Goal: Information Seeking & Learning: Learn about a topic

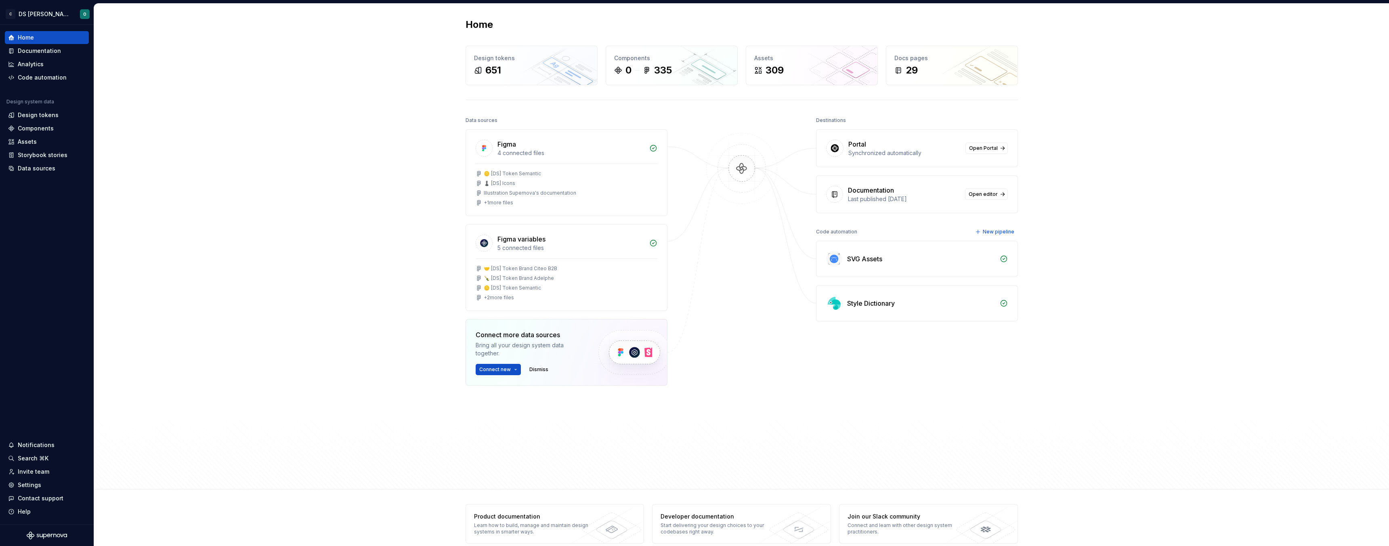
click at [422, 200] on div "Home Design tokens 651 Components 0 335 Assets 309 Docs pages 29 Data sources F…" at bounding box center [741, 247] width 1295 height 486
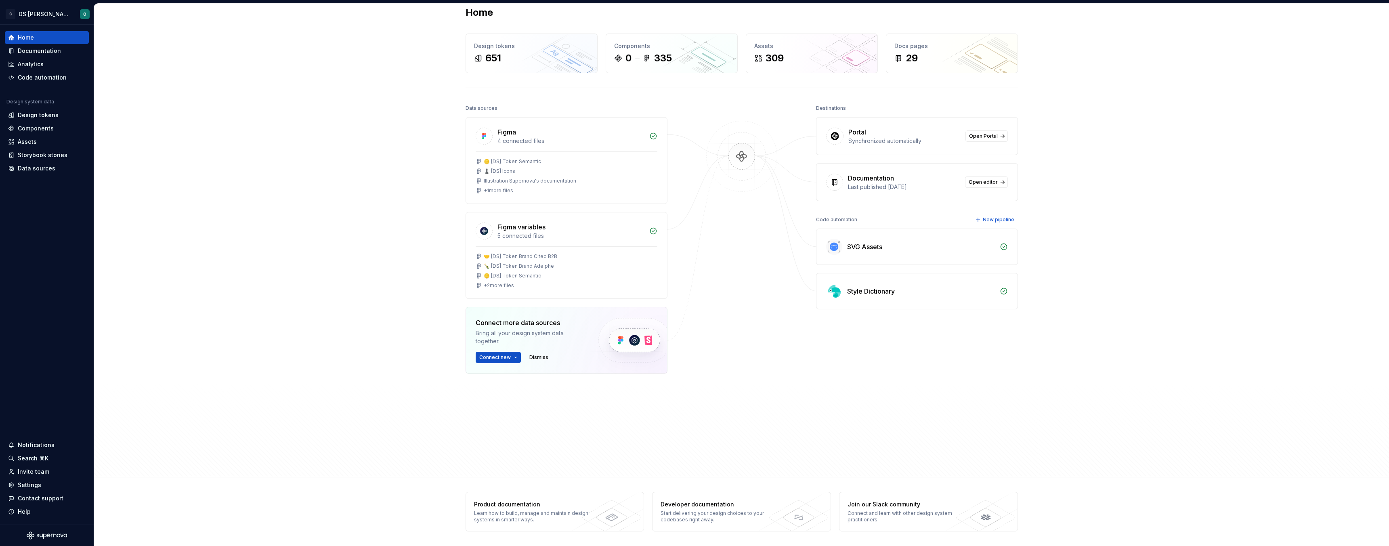
click at [491, 428] on div "Data sources Figma 4 connected files 🪙 [DS] Token Semantic ♟️ [DS] Icons Illust…" at bounding box center [567, 267] width 202 height 328
click at [849, 424] on div "Destinations Portal Synchronized automatically Open Portal Documentation Last p…" at bounding box center [917, 267] width 202 height 328
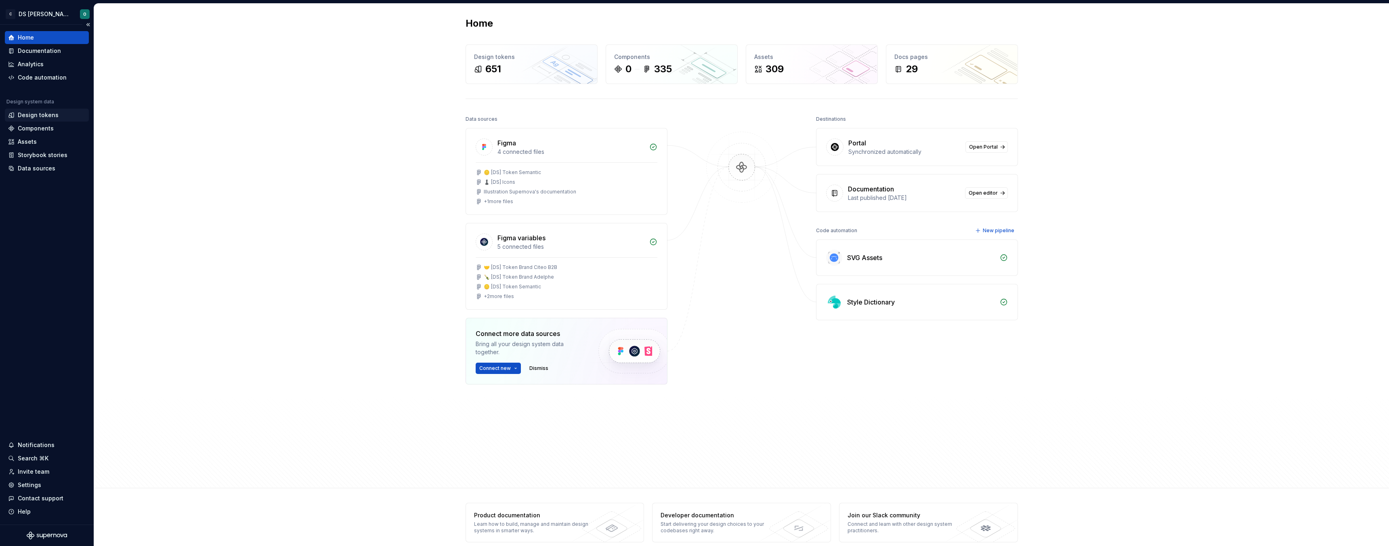
click at [42, 117] on div "Design tokens" at bounding box center [38, 115] width 41 height 8
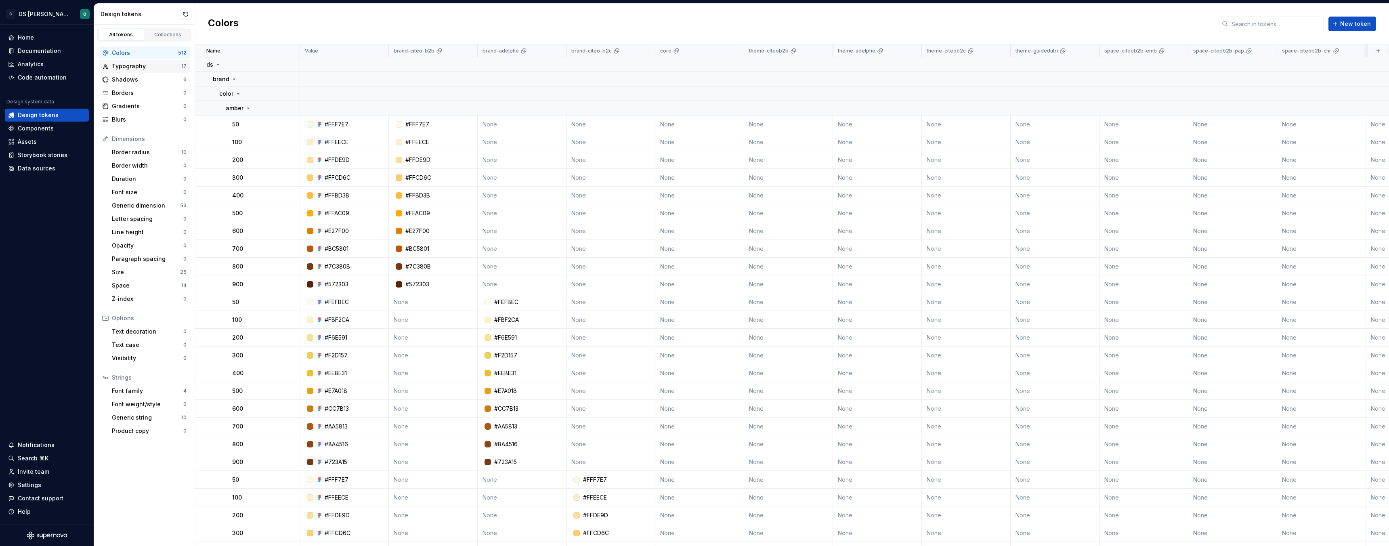
click at [131, 67] on div "Typography" at bounding box center [146, 66] width 69 height 8
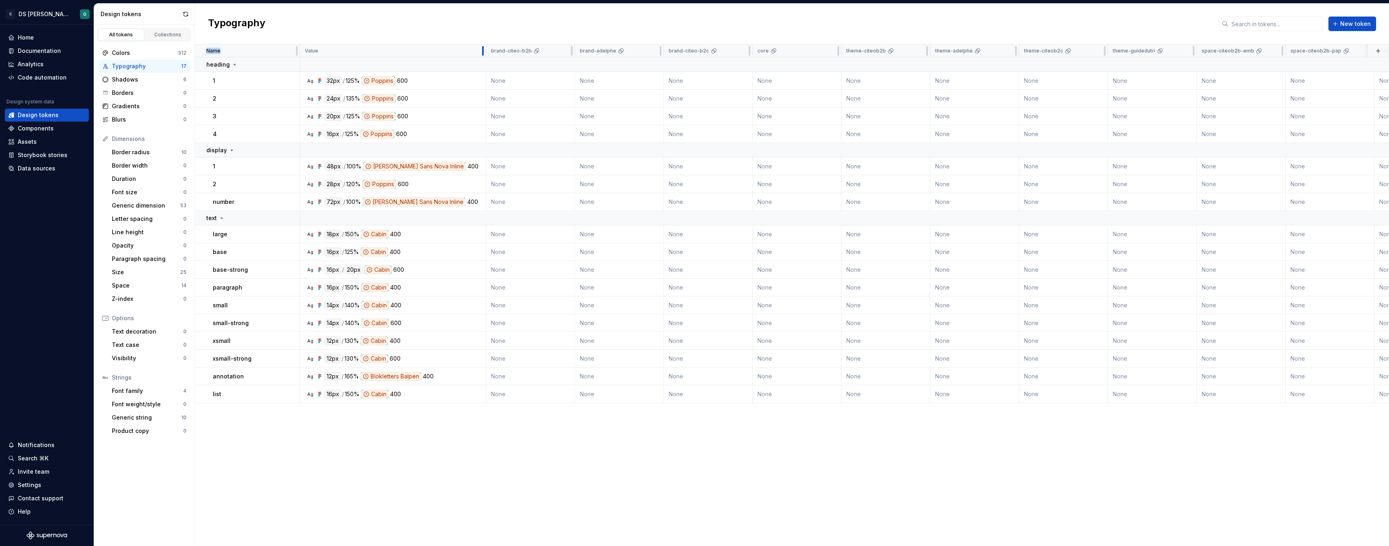
drag, startPoint x: 388, startPoint y: 50, endPoint x: 485, endPoint y: 46, distance: 97.4
click at [144, 78] on div "Shadows" at bounding box center [147, 80] width 71 height 8
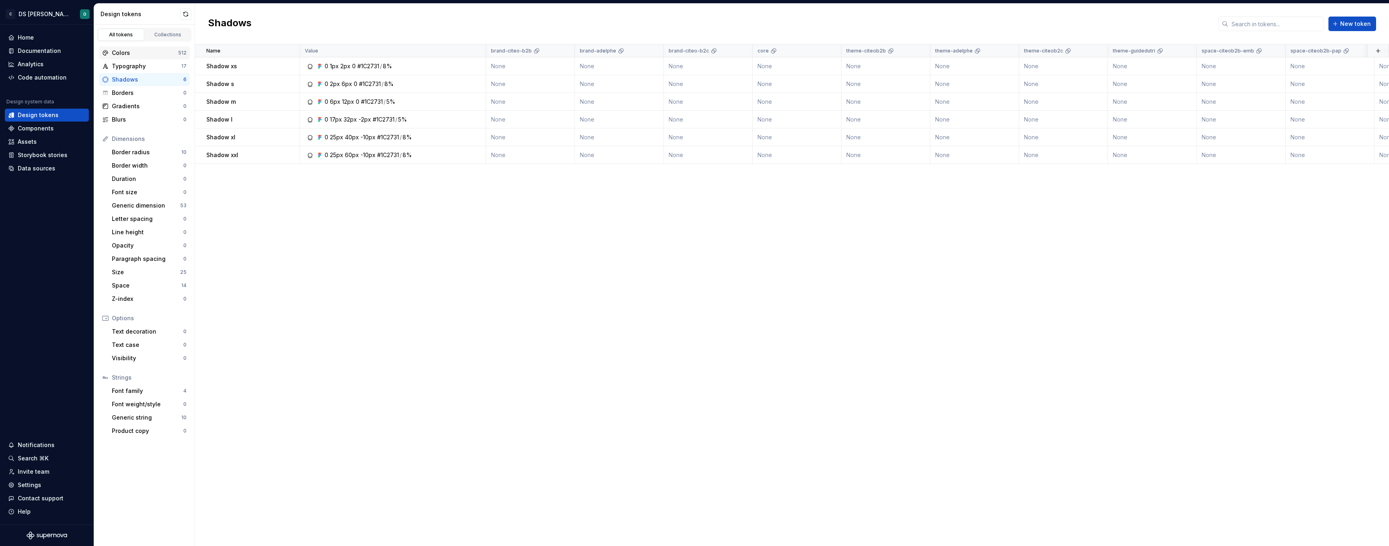
click at [157, 53] on div "Colors" at bounding box center [145, 53] width 66 height 8
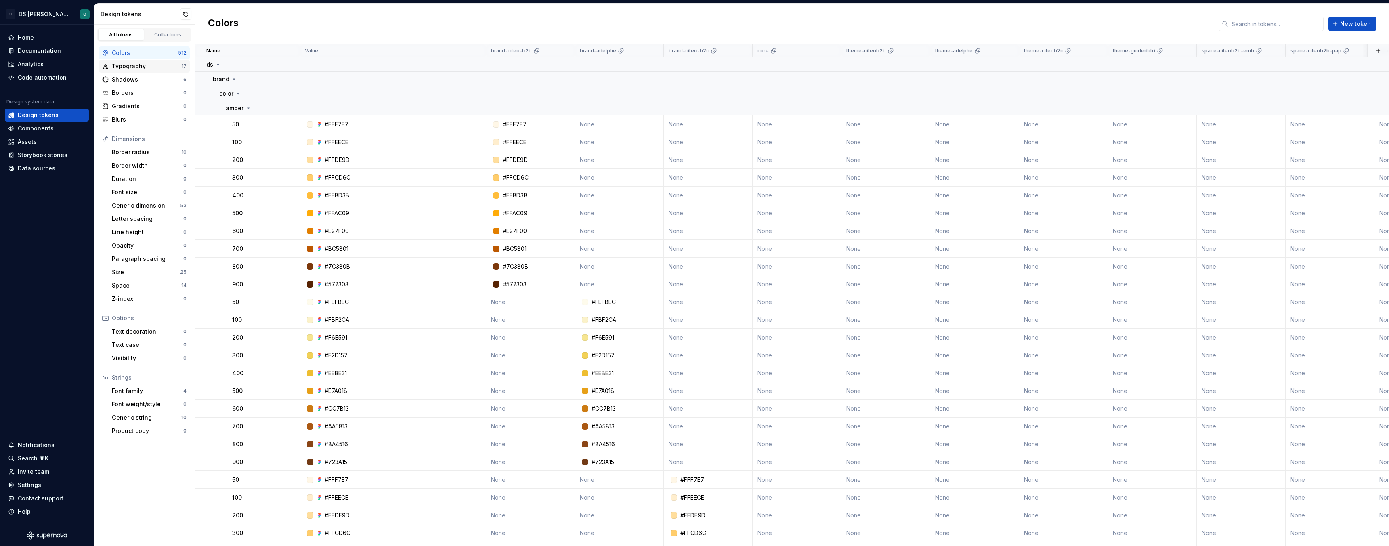
click at [164, 66] on div "Typography" at bounding box center [146, 66] width 69 height 8
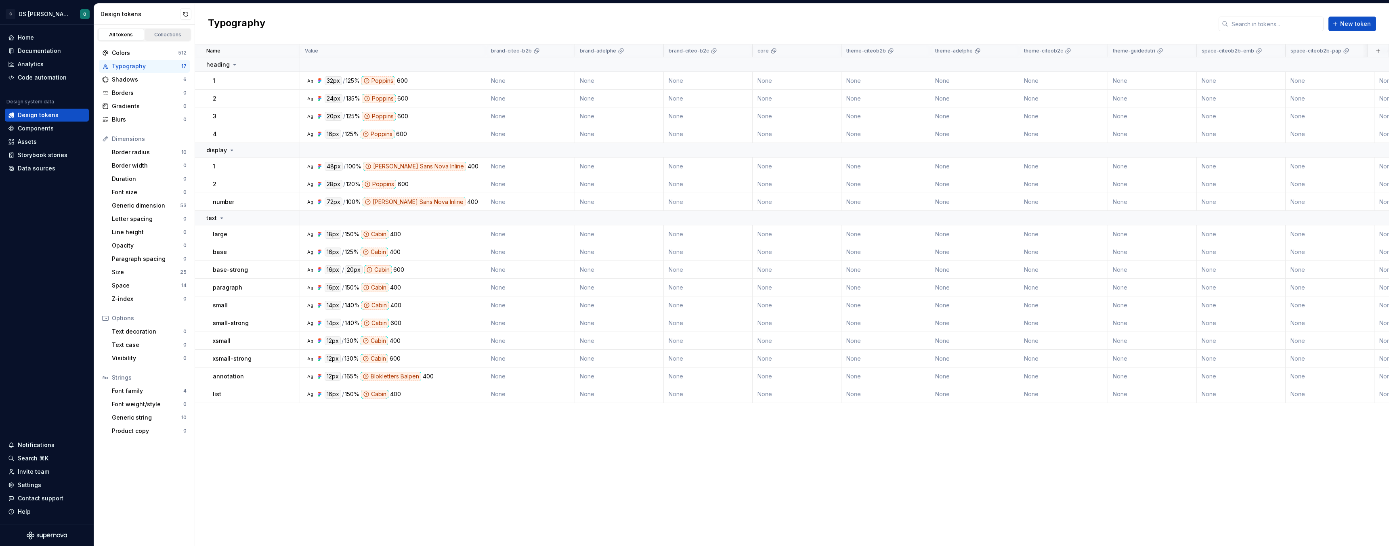
click at [165, 36] on div "Collections" at bounding box center [168, 34] width 40 height 6
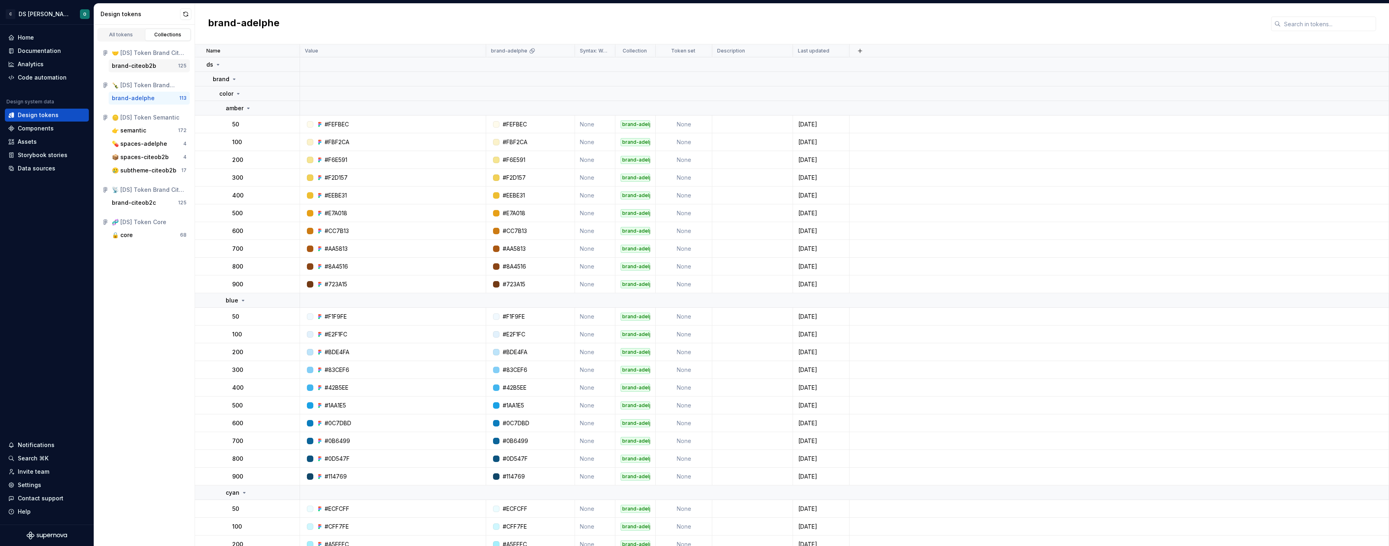
click at [153, 63] on div "brand-citeob2b" at bounding box center [134, 66] width 44 height 8
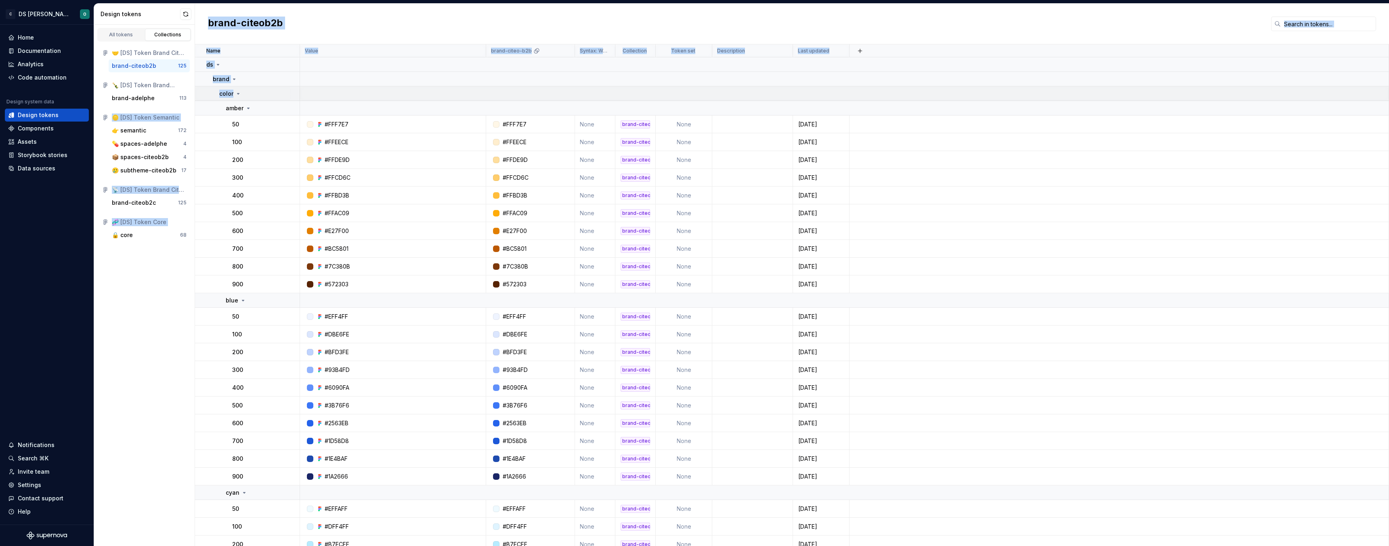
drag, startPoint x: 194, startPoint y: 88, endPoint x: 203, endPoint y: 88, distance: 8.5
click at [235, 88] on div "Design tokens All tokens Collections 🤝 [DS] Token Brand Citeo B2B brand-citeob2…" at bounding box center [741, 275] width 1295 height 542
click at [194, 89] on div "🤝 [DS] Token Brand Citeo B2B brand-citeob2b 125 🍾 [DS] Token Brand Adelphe bran…" at bounding box center [144, 144] width 101 height 205
click at [139, 311] on div "All tokens Collections 🤝 [DS] Token Brand Citeo B2B brand-citeob2b 125 🍾 [DS] T…" at bounding box center [144, 285] width 101 height 521
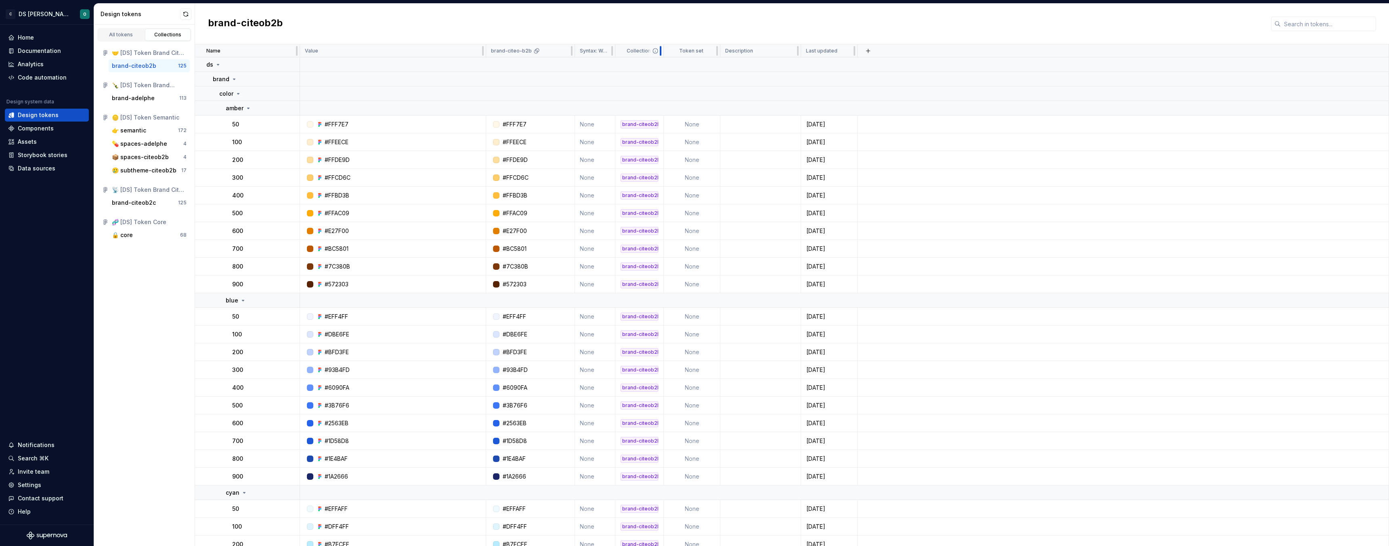
drag, startPoint x: 655, startPoint y: 51, endPoint x: 663, endPoint y: 51, distance: 8.1
click at [663, 51] on div at bounding box center [660, 50] width 6 height 13
click at [162, 172] on div "🥲 subtheme-citeob2b" at bounding box center [144, 170] width 65 height 8
click at [156, 129] on div "👉 semantic" at bounding box center [145, 130] width 66 height 8
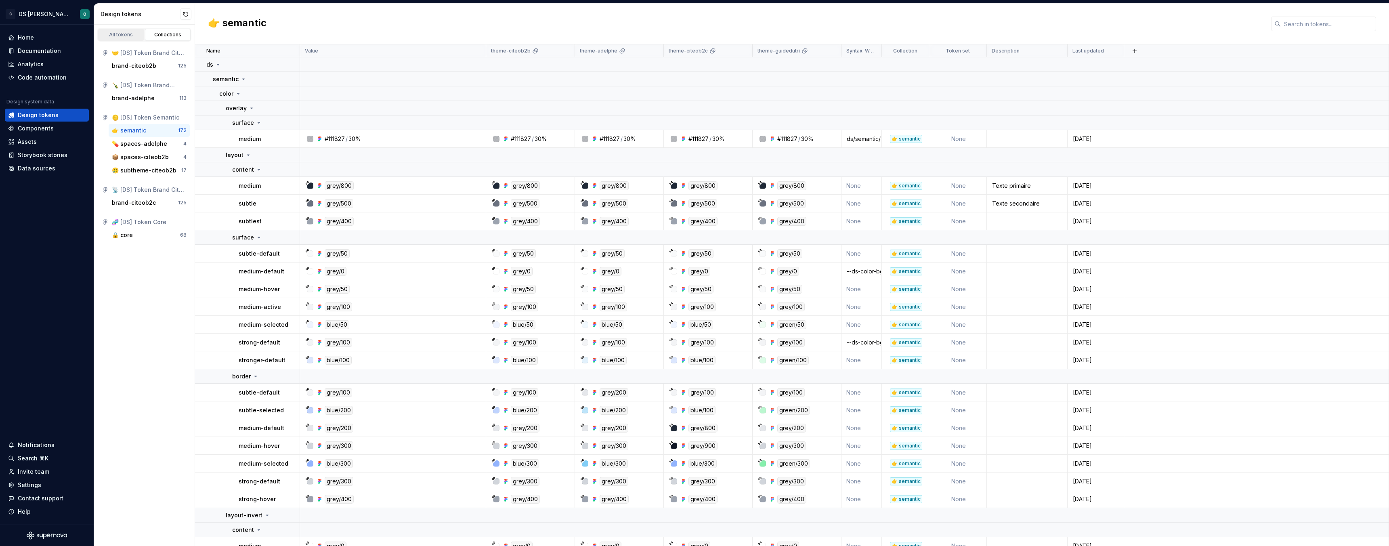
click at [114, 37] on div "All tokens" at bounding box center [121, 34] width 40 height 6
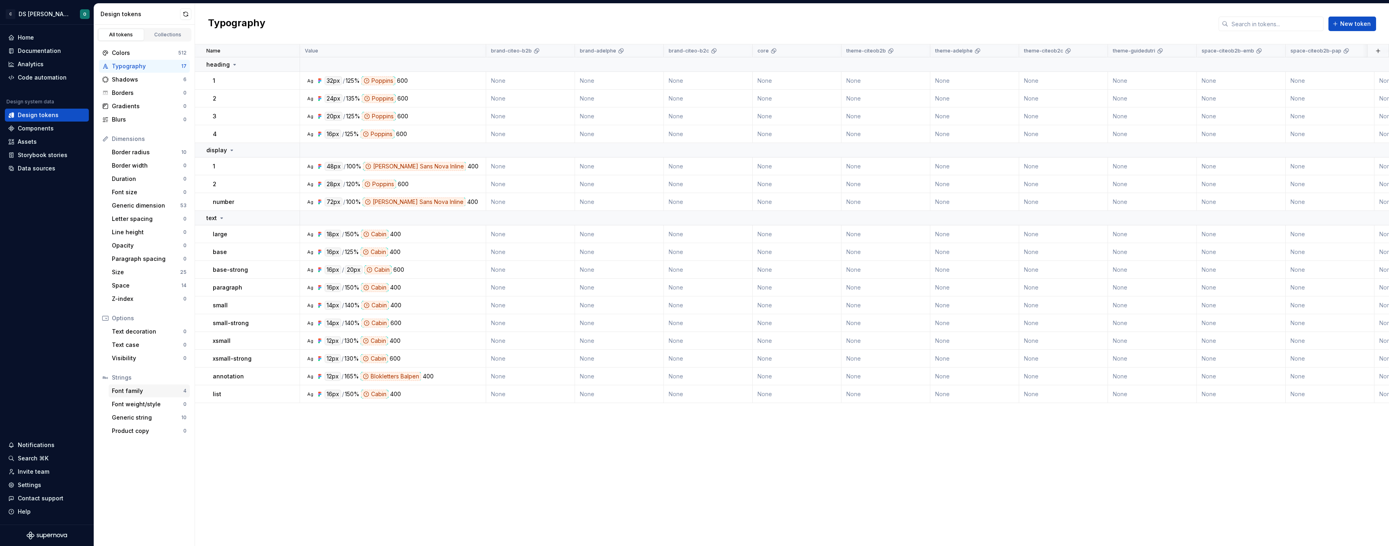
click at [157, 389] on div "Font family" at bounding box center [147, 391] width 71 height 8
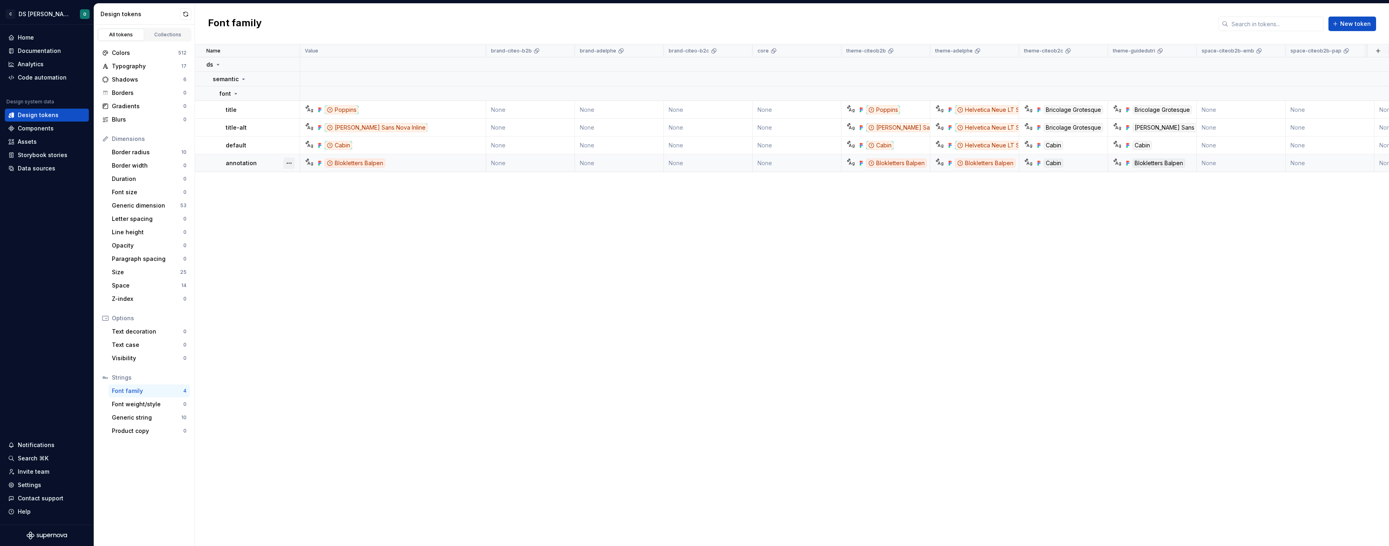
click at [285, 165] on button "button" at bounding box center [288, 162] width 11 height 11
click at [318, 178] on div "Open detail" at bounding box center [324, 179] width 52 height 8
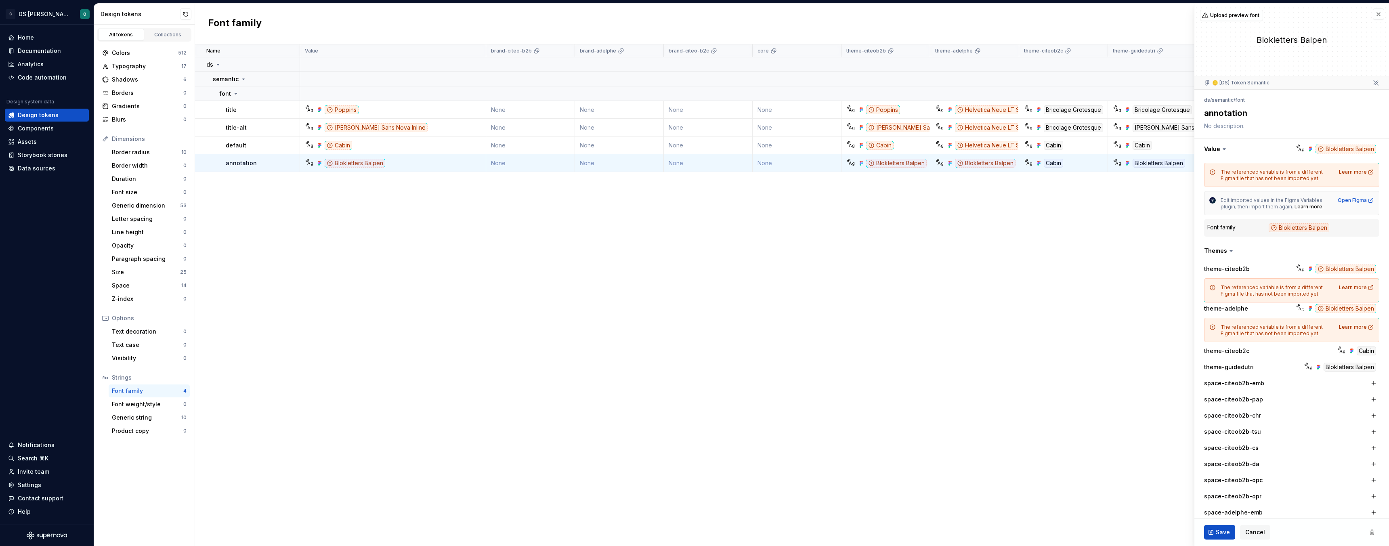
type textarea "*"
click at [181, 32] on div "Collections" at bounding box center [168, 34] width 40 height 6
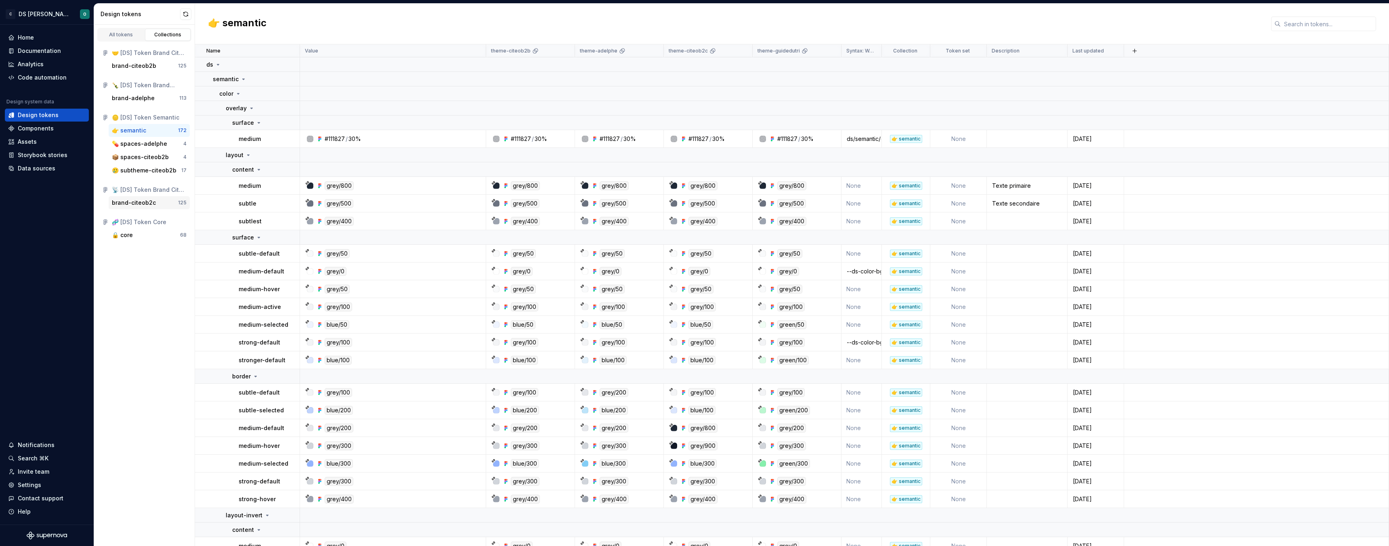
click at [145, 202] on div "brand-citeob2c" at bounding box center [134, 203] width 44 height 8
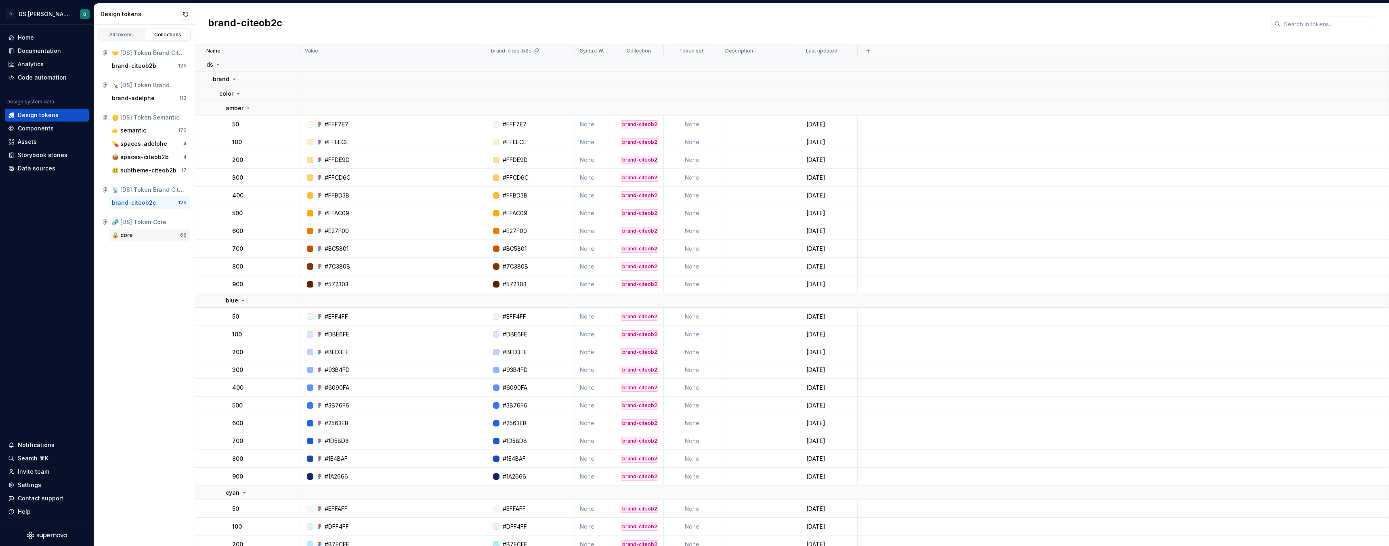
click at [139, 232] on div "🔒 core" at bounding box center [146, 235] width 68 height 8
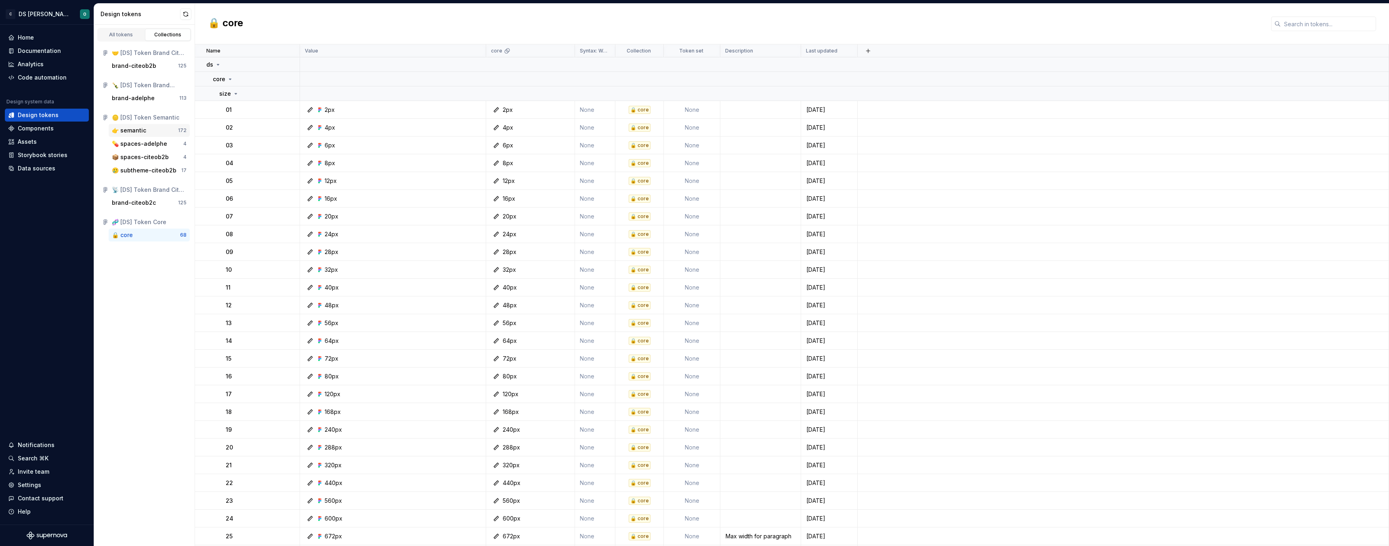
click at [137, 132] on div "👉 semantic" at bounding box center [129, 130] width 34 height 8
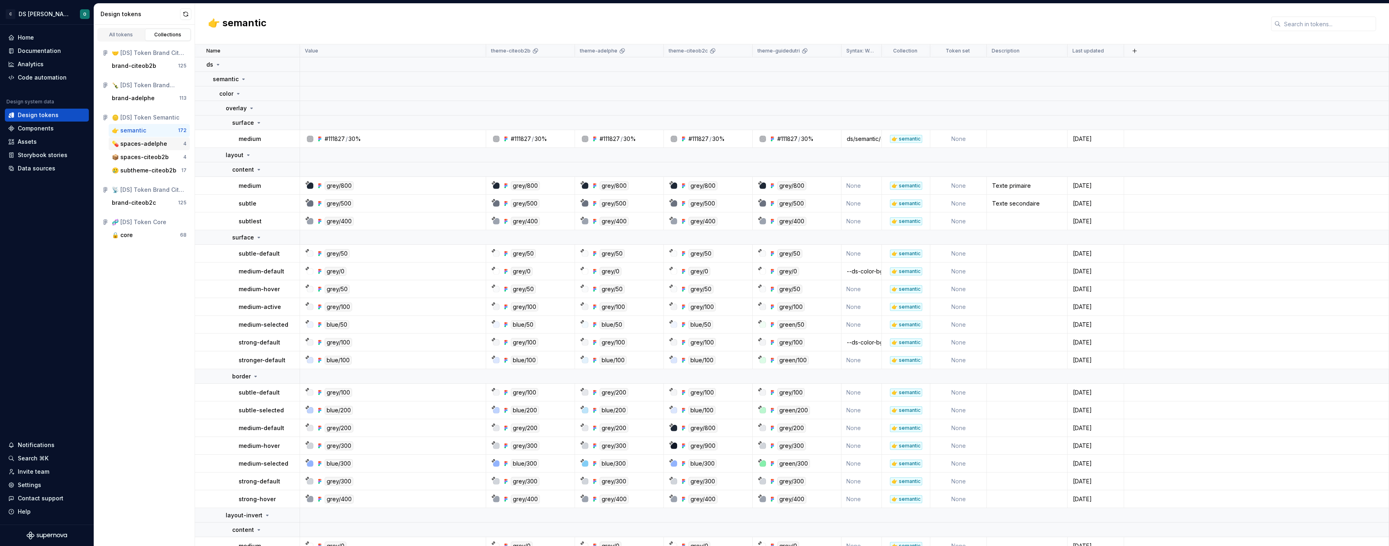
click at [139, 143] on div "💊 spaces-adelphe" at bounding box center [139, 144] width 55 height 8
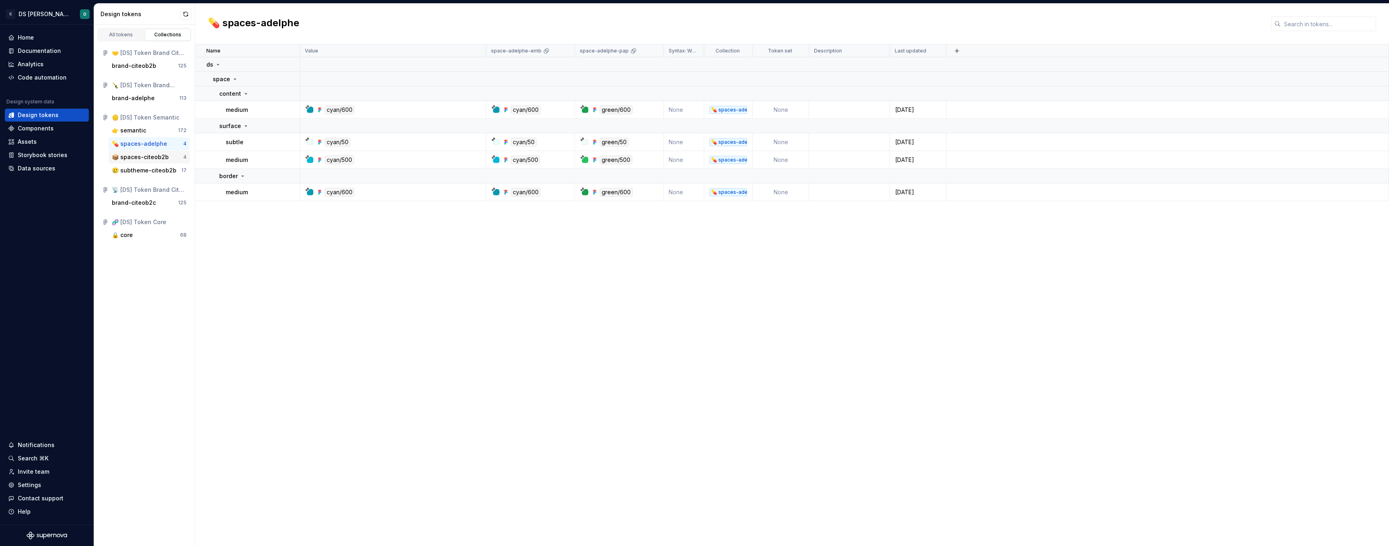
click at [141, 157] on div "📦 spaces-citeob2b" at bounding box center [140, 157] width 57 height 8
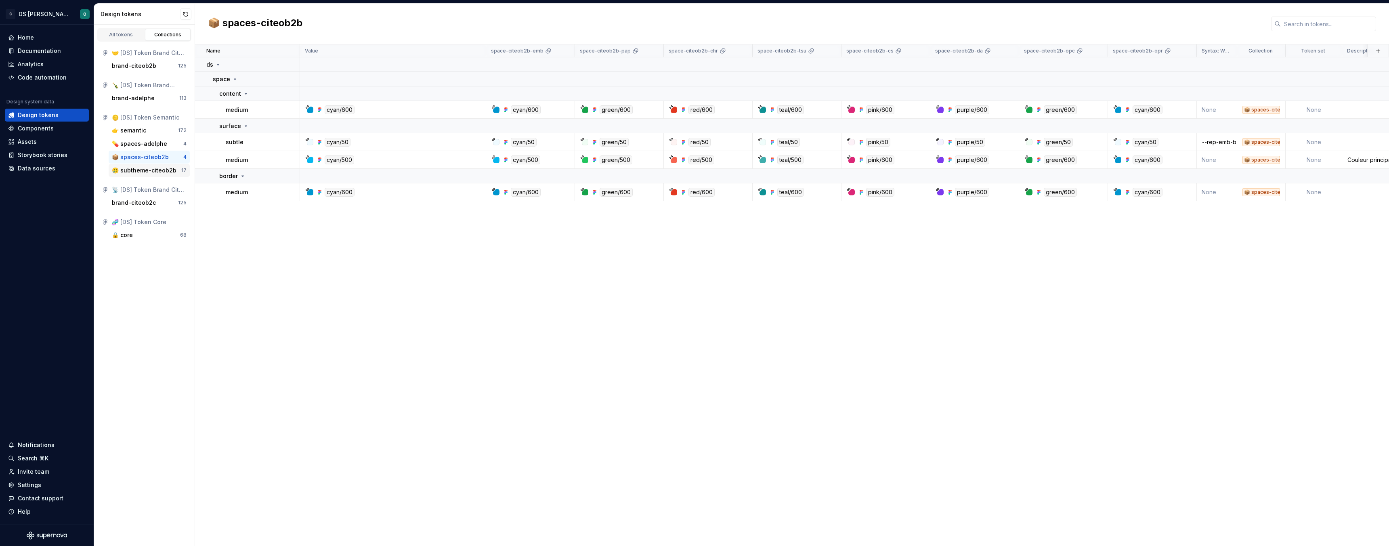
click at [141, 170] on div "🥲 subtheme-citeob2b" at bounding box center [144, 170] width 65 height 8
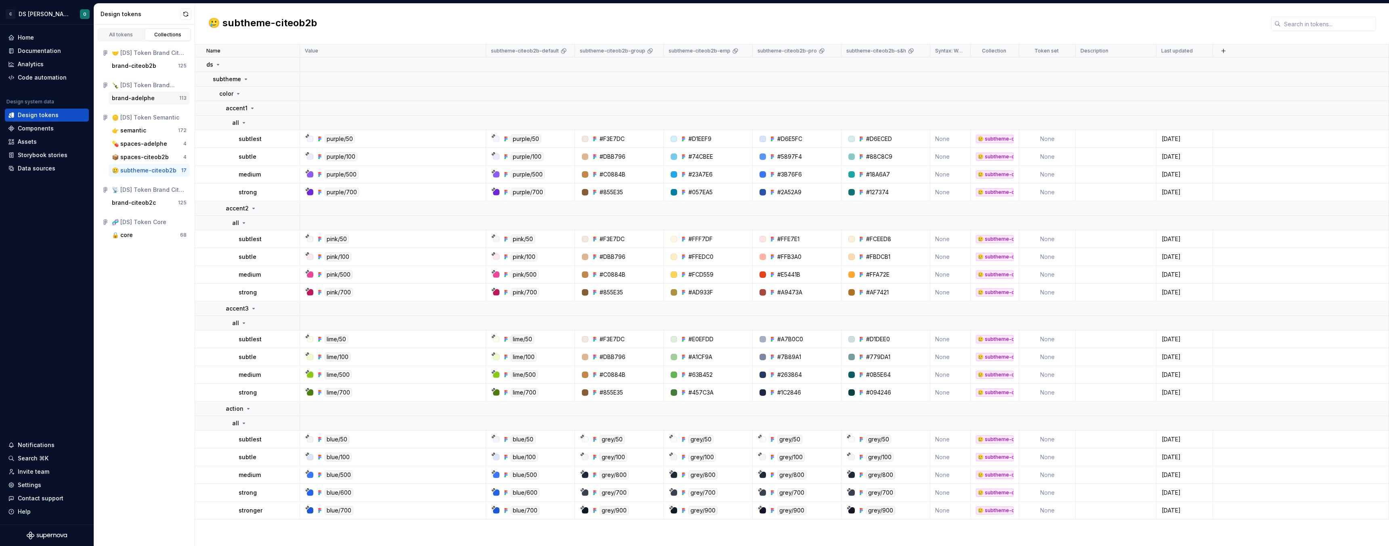
click at [132, 98] on div "brand-adelphe" at bounding box center [133, 98] width 43 height 8
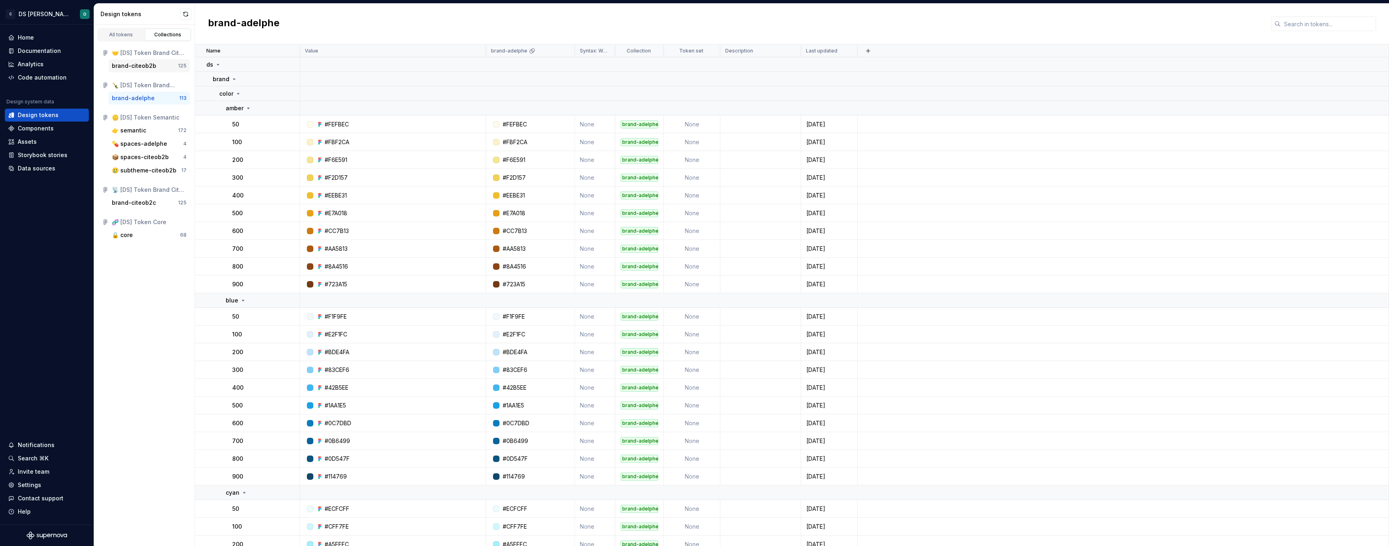
click at [140, 70] on div "brand-citeob2b 125" at bounding box center [149, 65] width 81 height 13
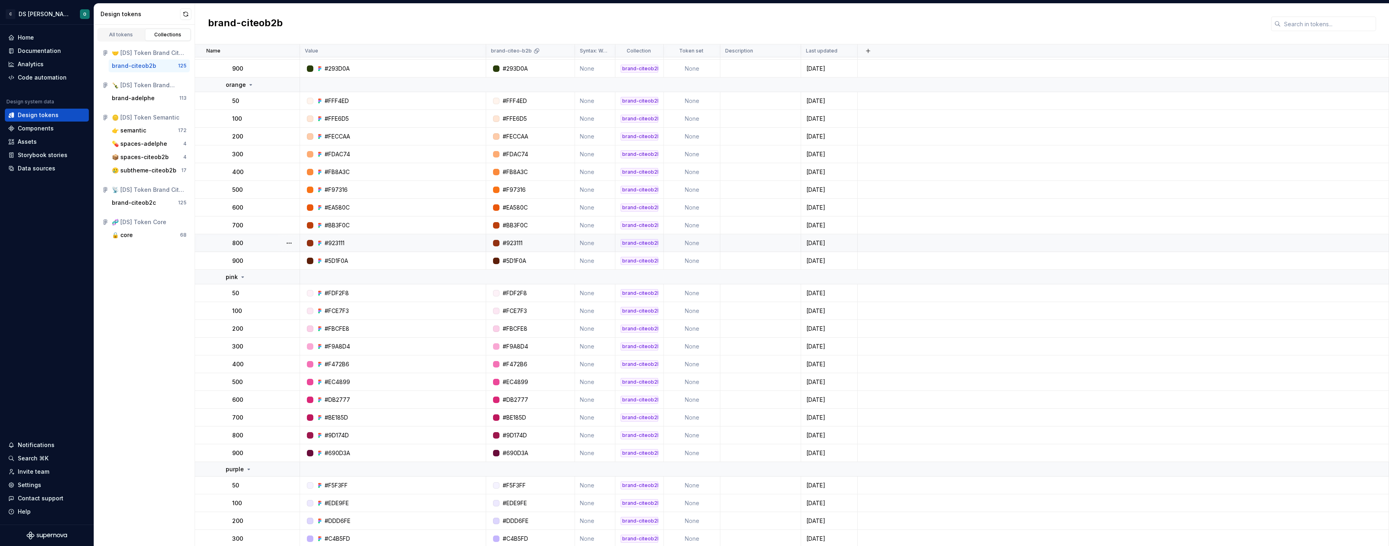
scroll to position [1197, 0]
click at [160, 156] on div "📦 spaces-citeob2b" at bounding box center [140, 157] width 57 height 8
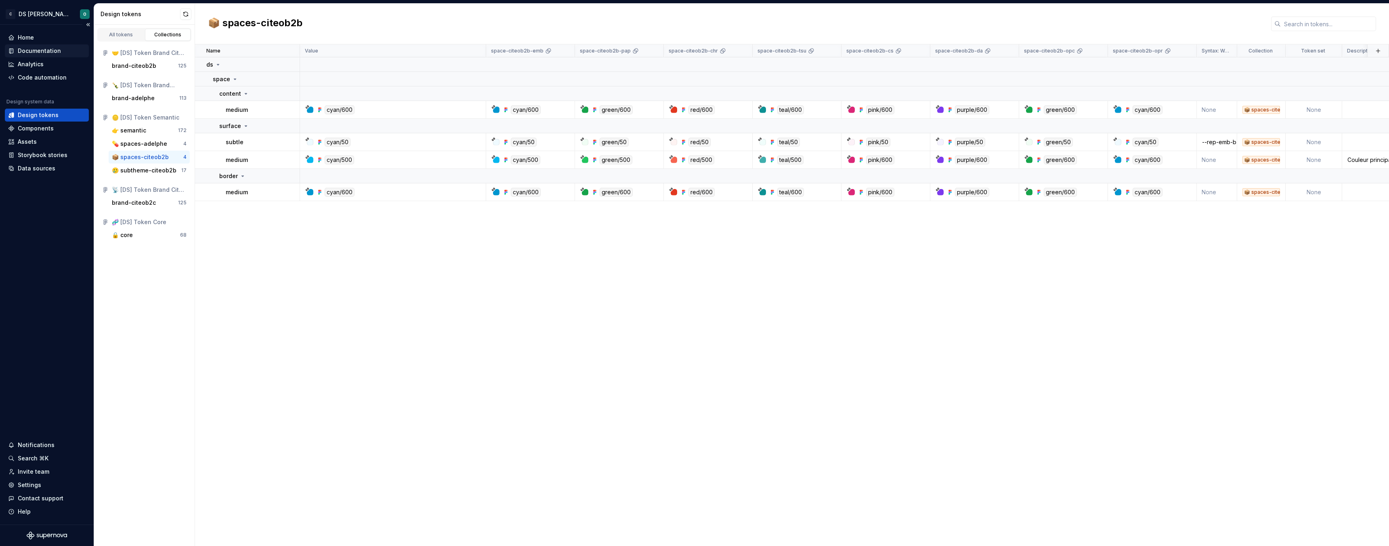
click at [57, 49] on div "Documentation" at bounding box center [39, 51] width 43 height 8
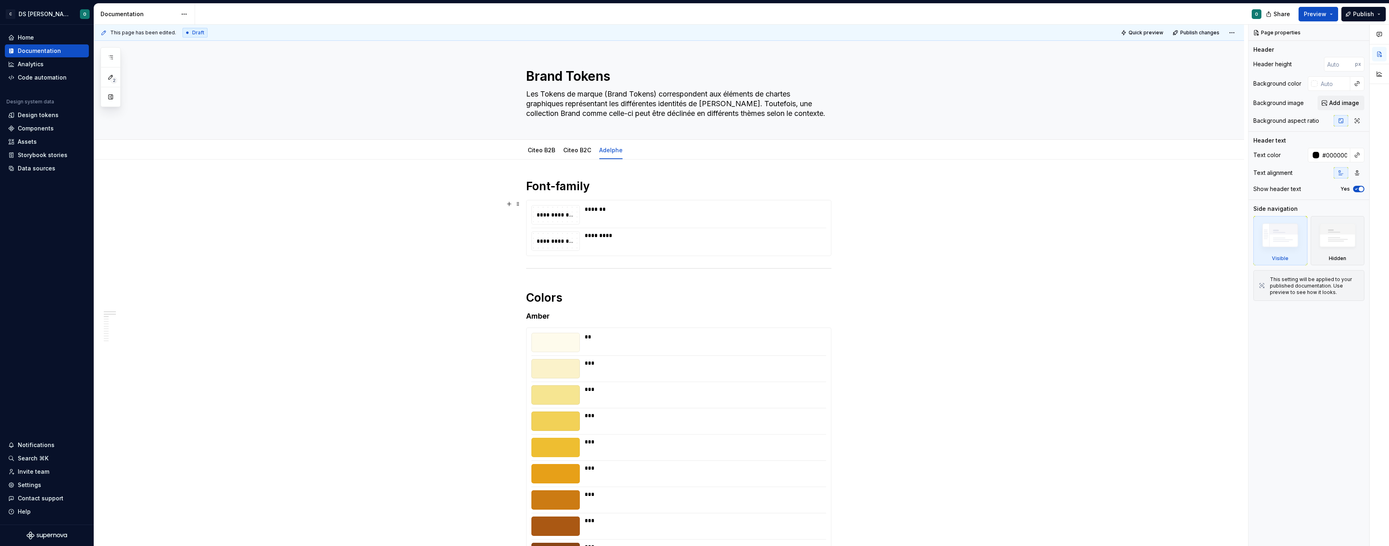
click at [274, 217] on div "**********" at bounding box center [671, 286] width 1154 height 522
click at [582, 153] on link "Citeo B2C" at bounding box center [577, 150] width 28 height 7
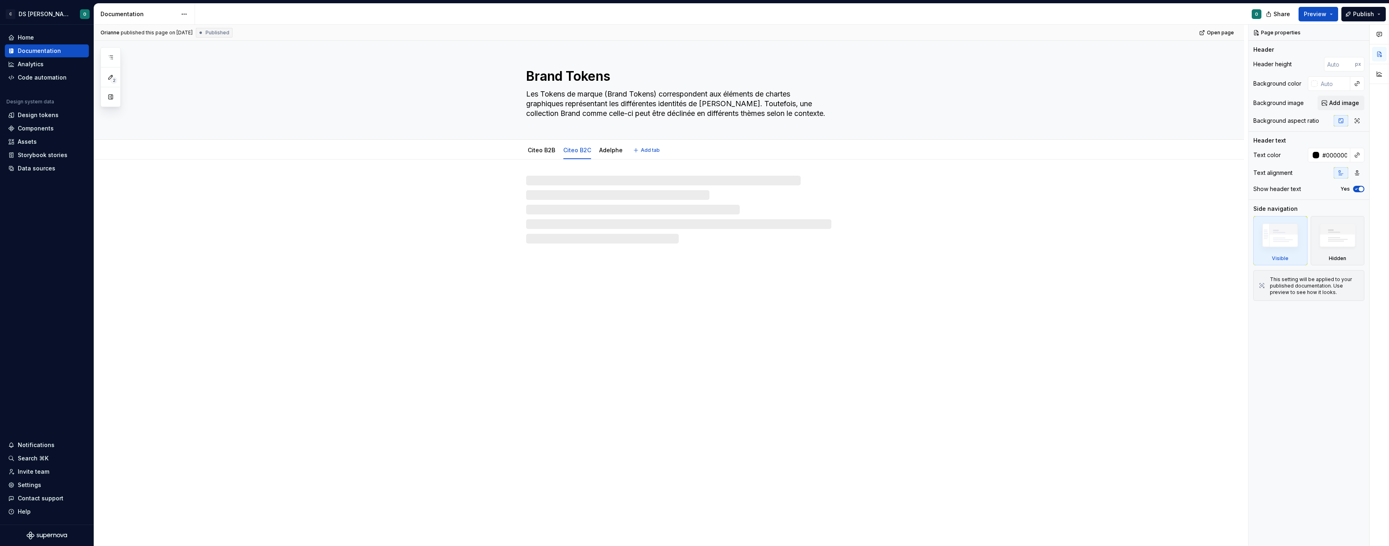
click at [536, 151] on link "Citeo B2B" at bounding box center [541, 150] width 27 height 7
click at [580, 152] on link "Citeo B2C" at bounding box center [577, 150] width 28 height 7
click at [609, 151] on link "Adelphe" at bounding box center [610, 150] width 23 height 7
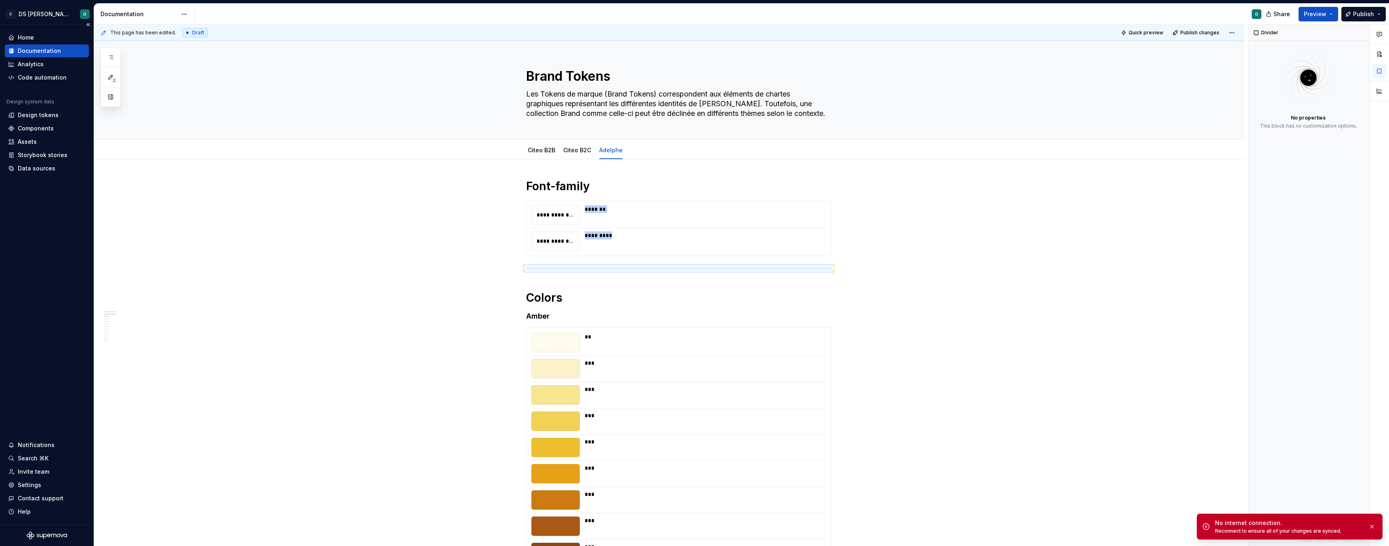
type textarea "*"
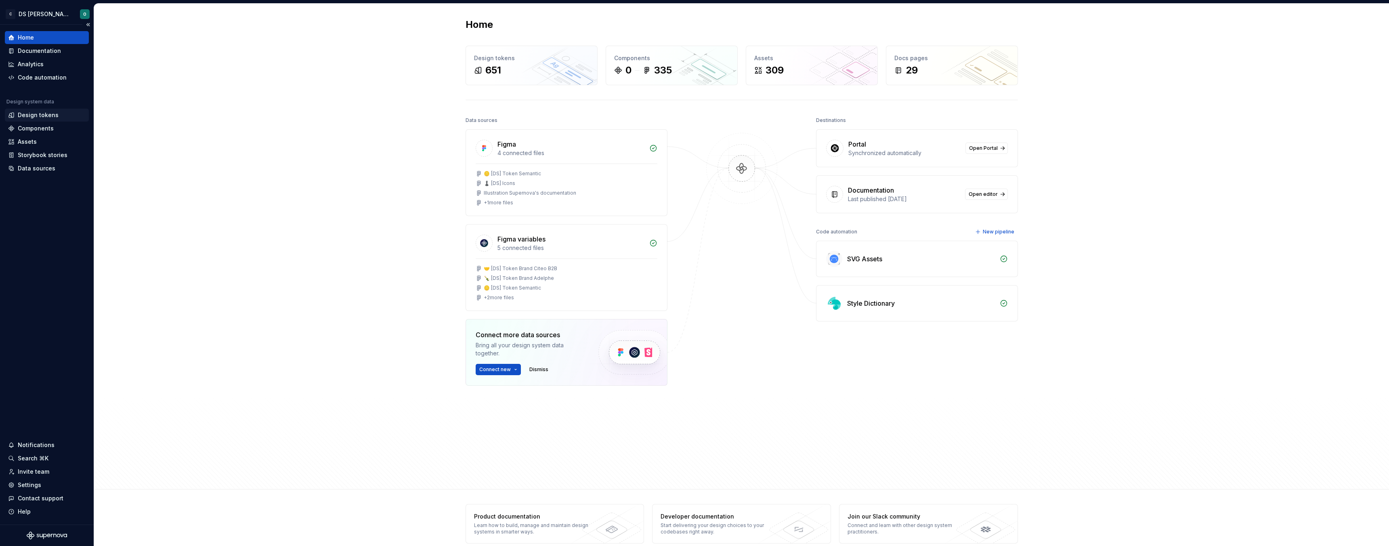
click at [65, 118] on div "Design tokens" at bounding box center [47, 115] width 78 height 8
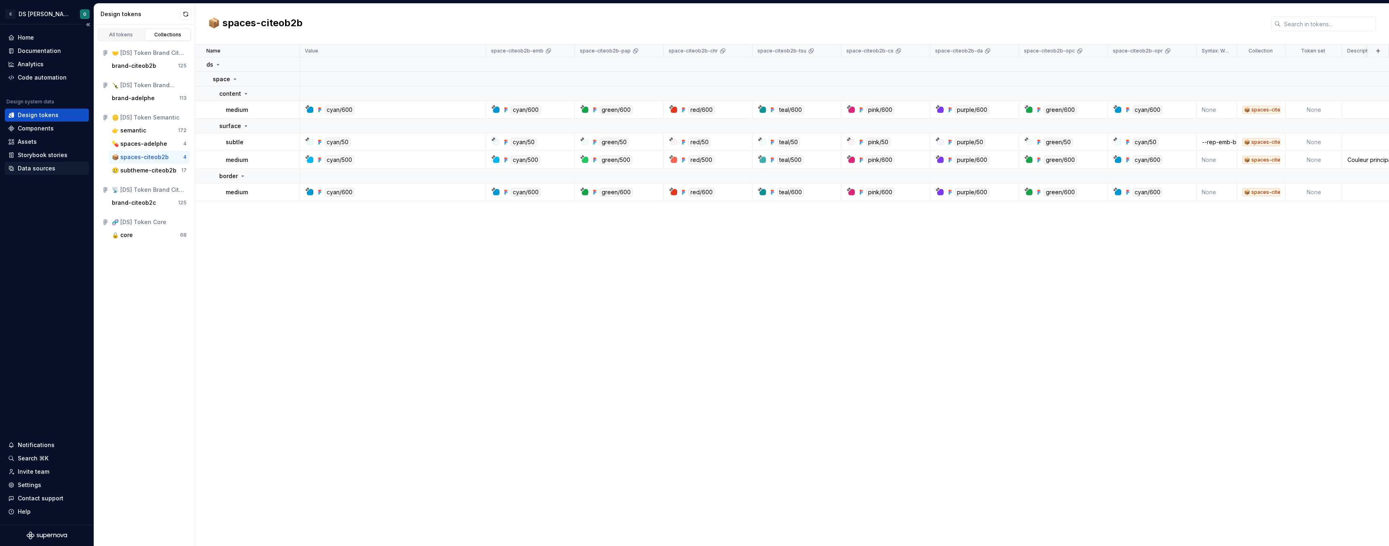
click at [48, 168] on div "Data sources" at bounding box center [37, 168] width 38 height 8
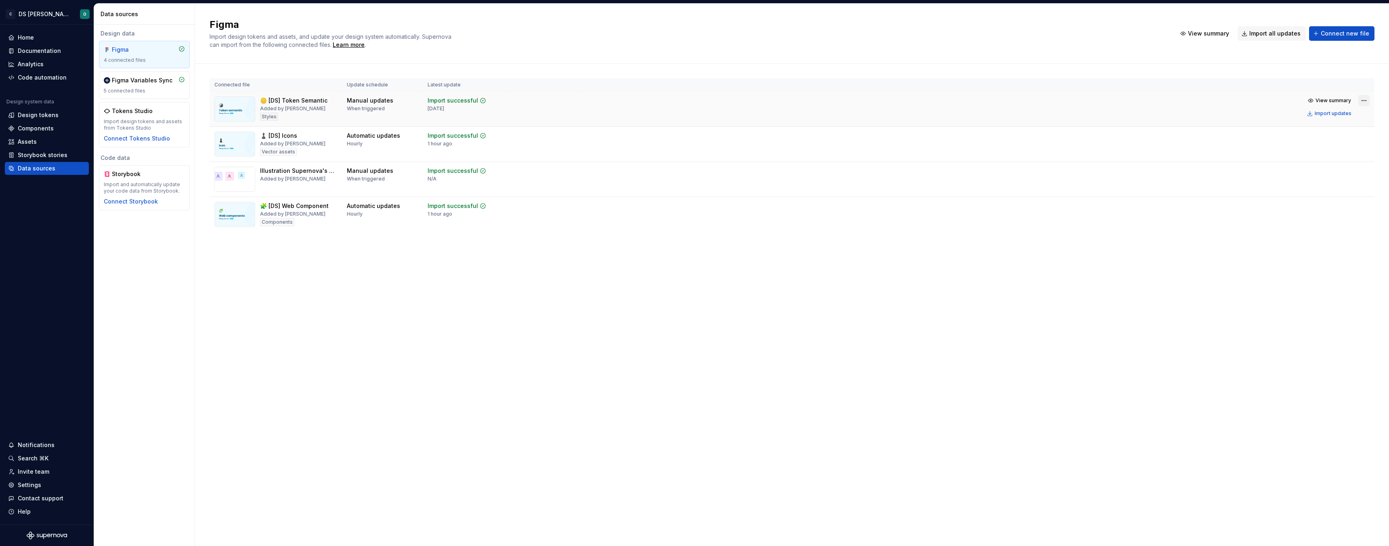
click at [1363, 101] on html "C DS Citeo O Home Documentation Analytics Code automation Design system data De…" at bounding box center [694, 273] width 1389 height 546
click at [1353, 114] on div "Edit import scope" at bounding box center [1341, 116] width 92 height 8
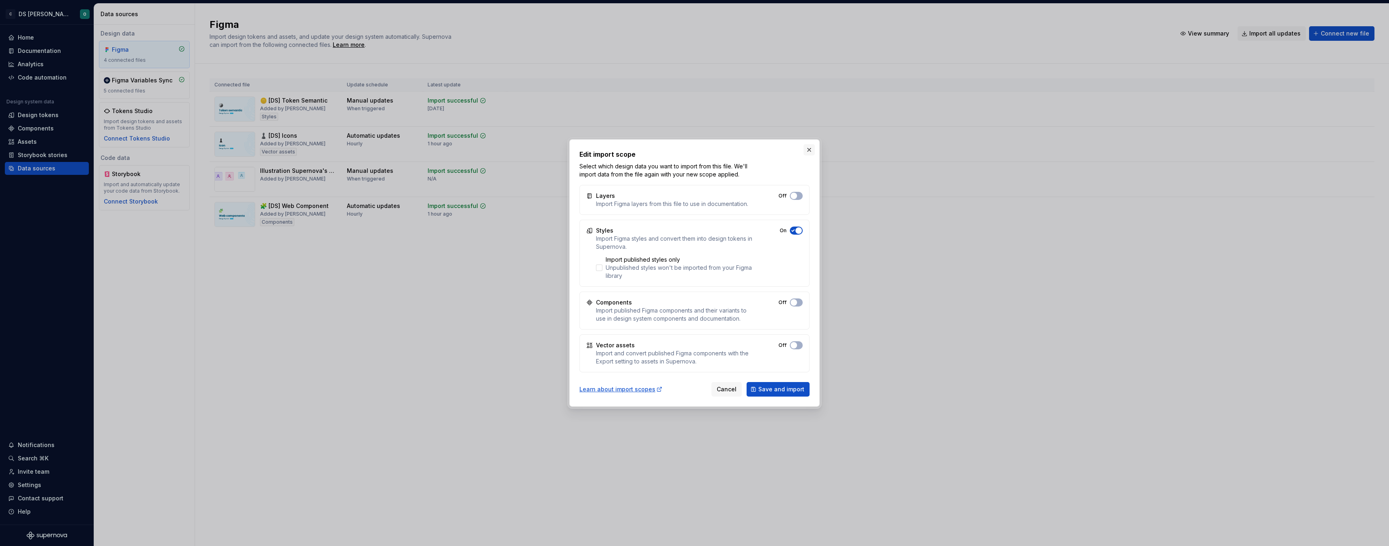
click at [808, 148] on button "button" at bounding box center [809, 149] width 11 height 11
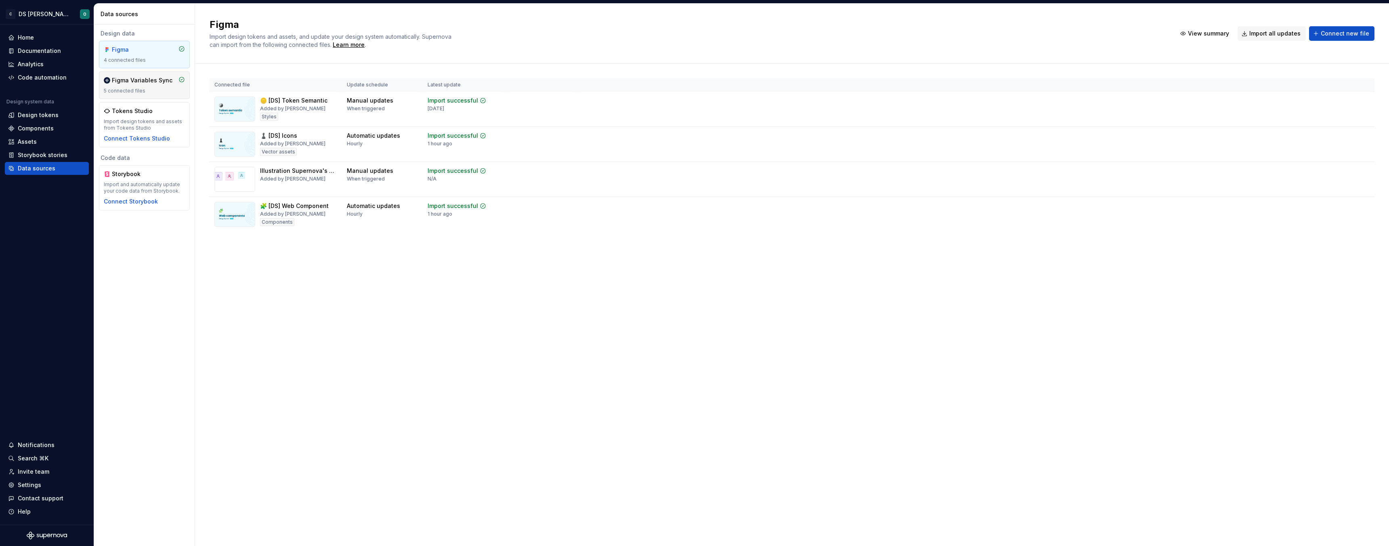
click at [134, 89] on div "5 connected files" at bounding box center [144, 91] width 81 height 6
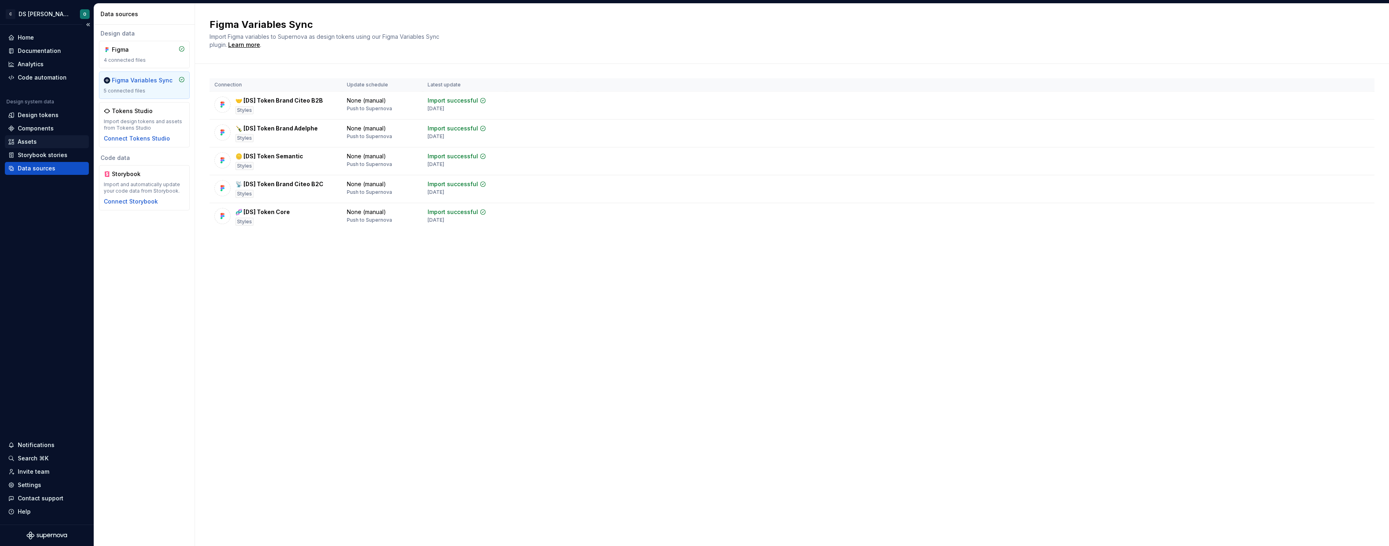
click at [53, 145] on div "Assets" at bounding box center [47, 142] width 78 height 8
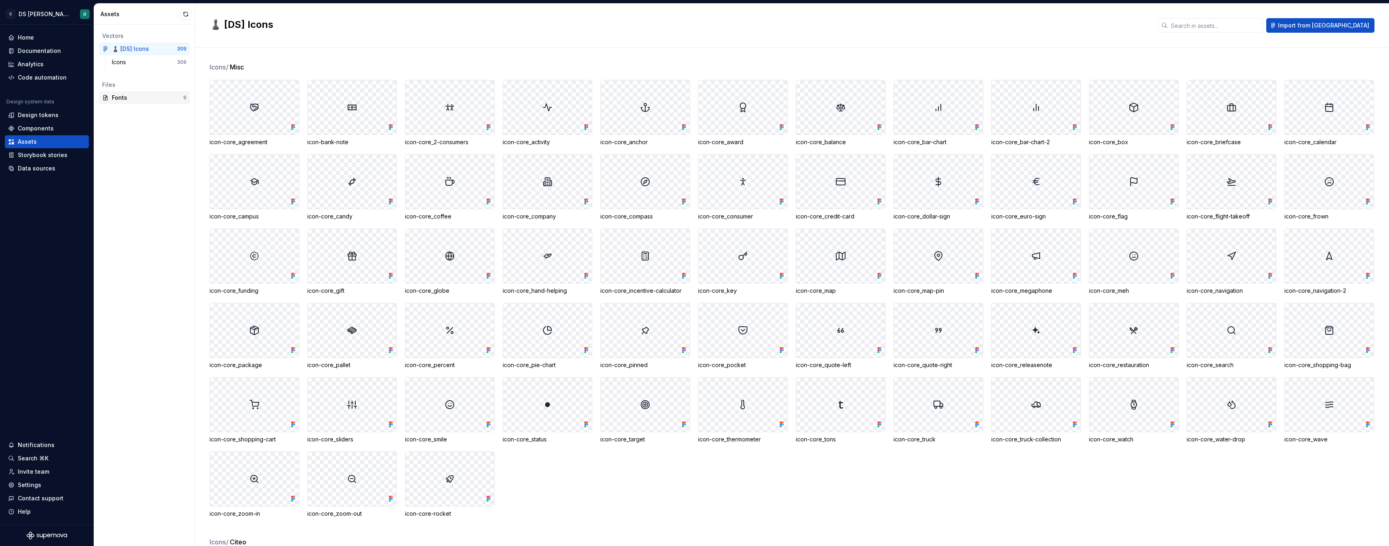
click at [130, 96] on div "Fonts" at bounding box center [147, 98] width 71 height 8
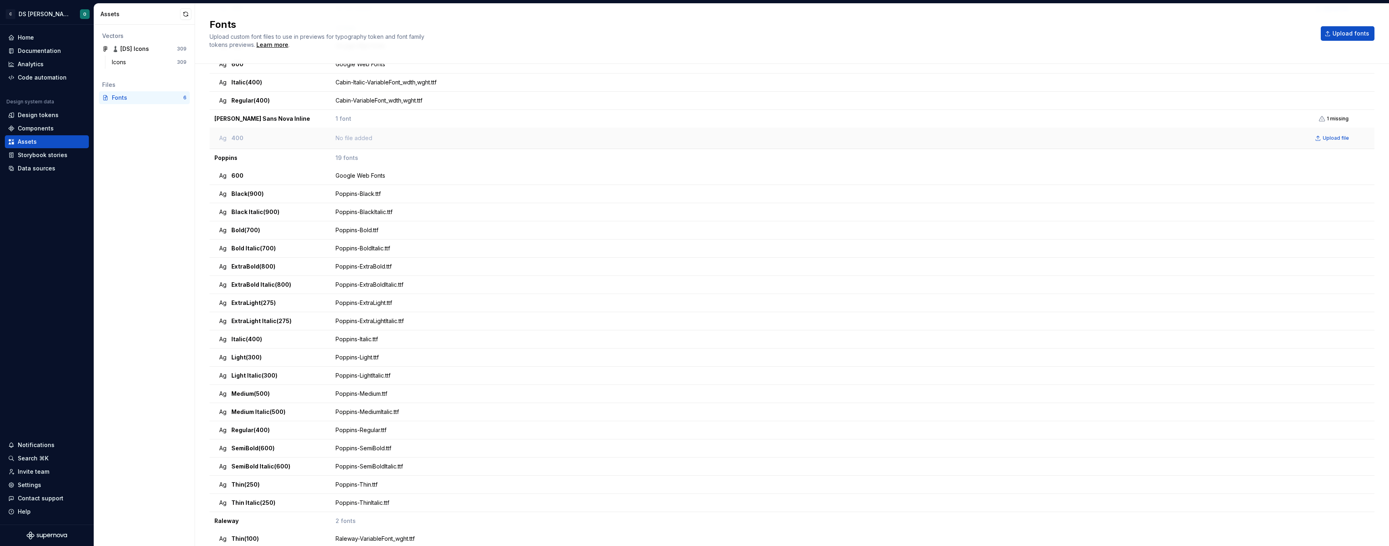
scroll to position [112, 0]
click at [36, 118] on div "Design tokens" at bounding box center [38, 115] width 41 height 8
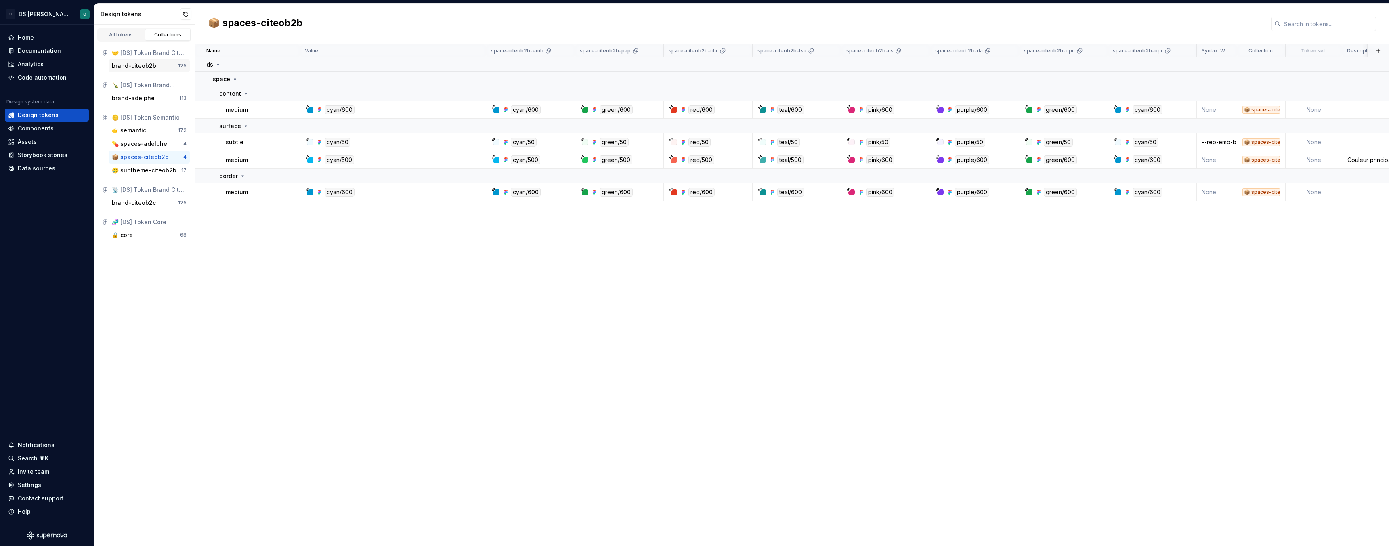
click at [147, 68] on div "brand-citeob2b" at bounding box center [134, 66] width 44 height 8
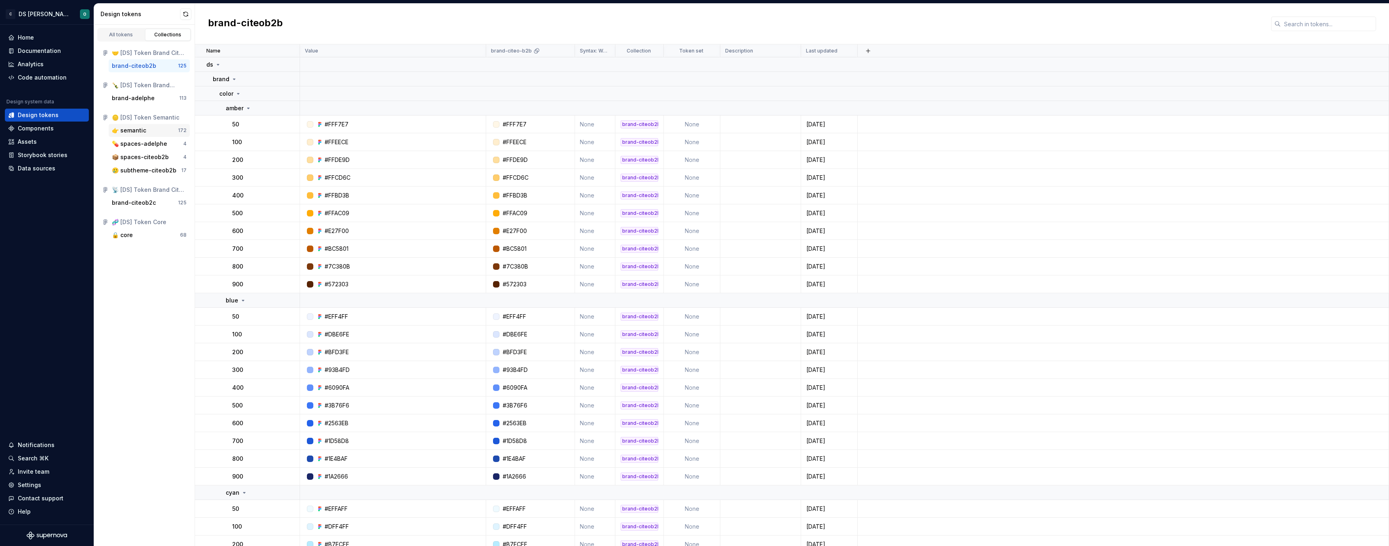
click at [144, 131] on div "👉 semantic" at bounding box center [129, 130] width 34 height 8
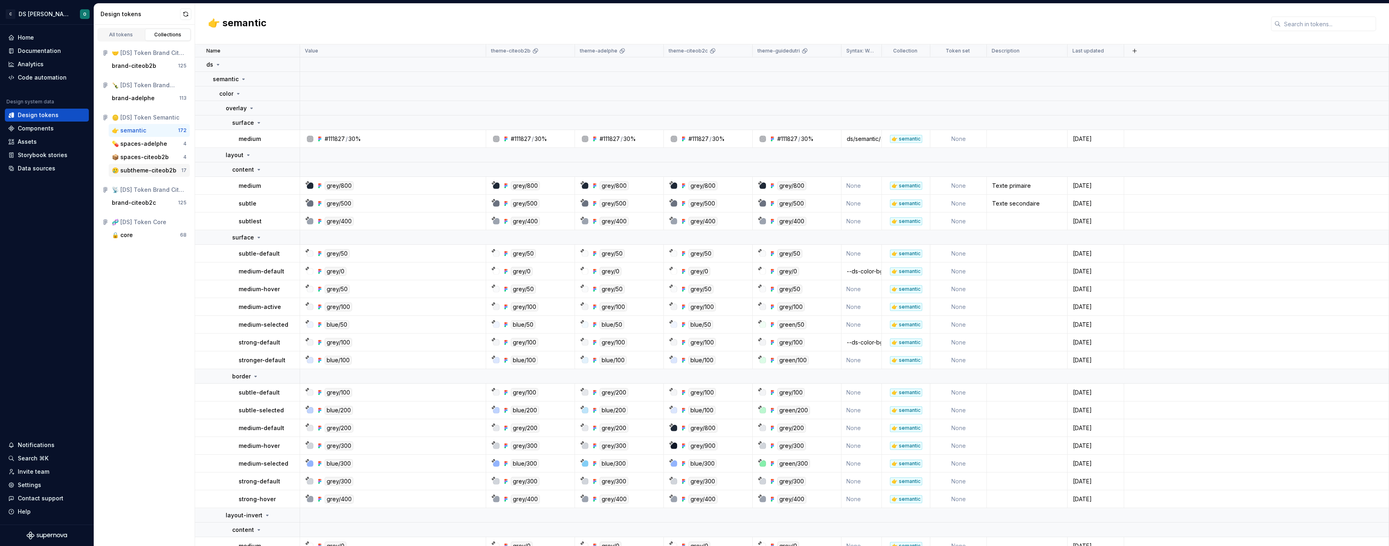
click at [144, 168] on div "🥲 subtheme-citeob2b" at bounding box center [144, 170] width 65 height 8
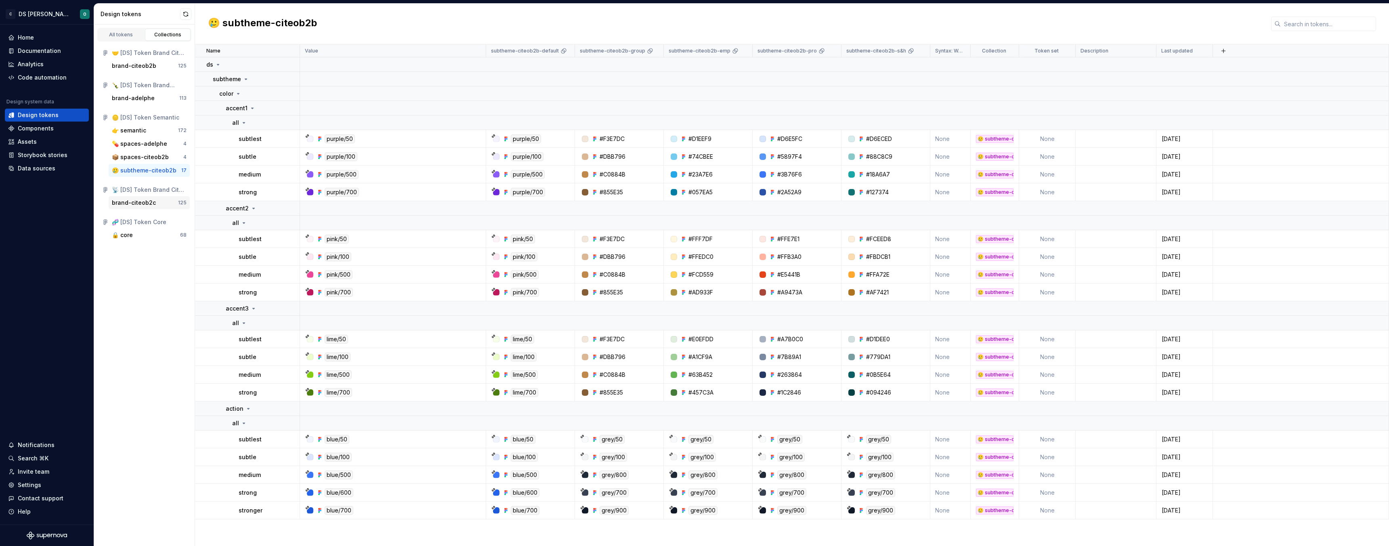
click at [142, 208] on div "brand-citeob2c 125" at bounding box center [149, 202] width 81 height 13
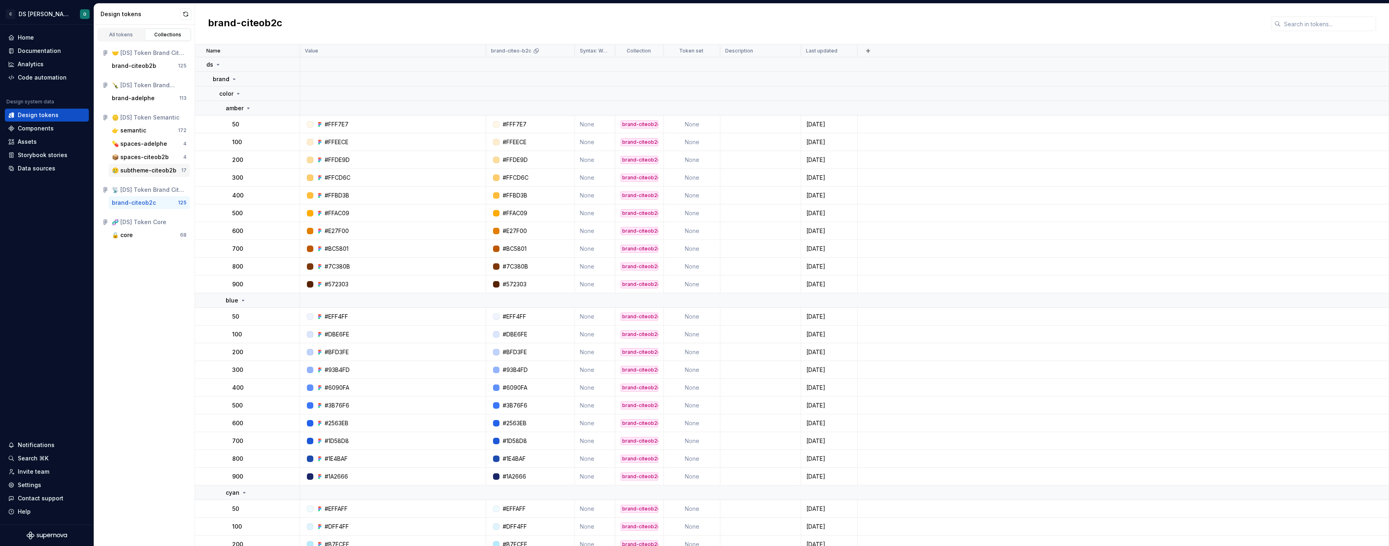
click at [155, 172] on div "🥲 subtheme-citeob2b" at bounding box center [144, 170] width 65 height 8
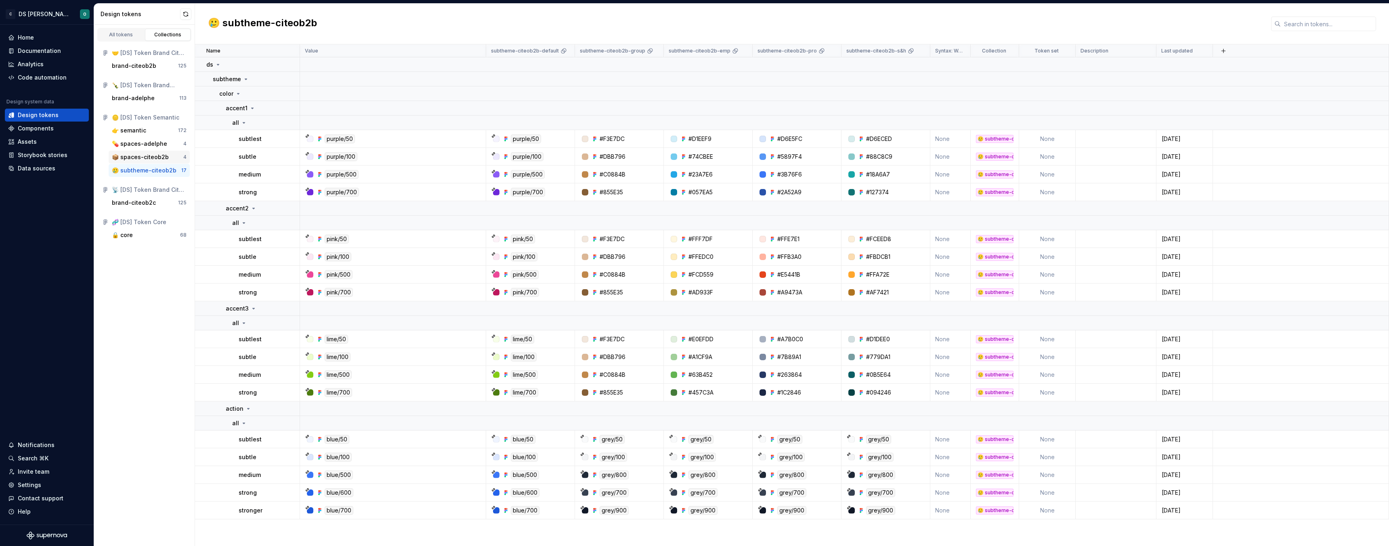
click at [153, 158] on div "📦 spaces-citeob2b" at bounding box center [140, 157] width 57 height 8
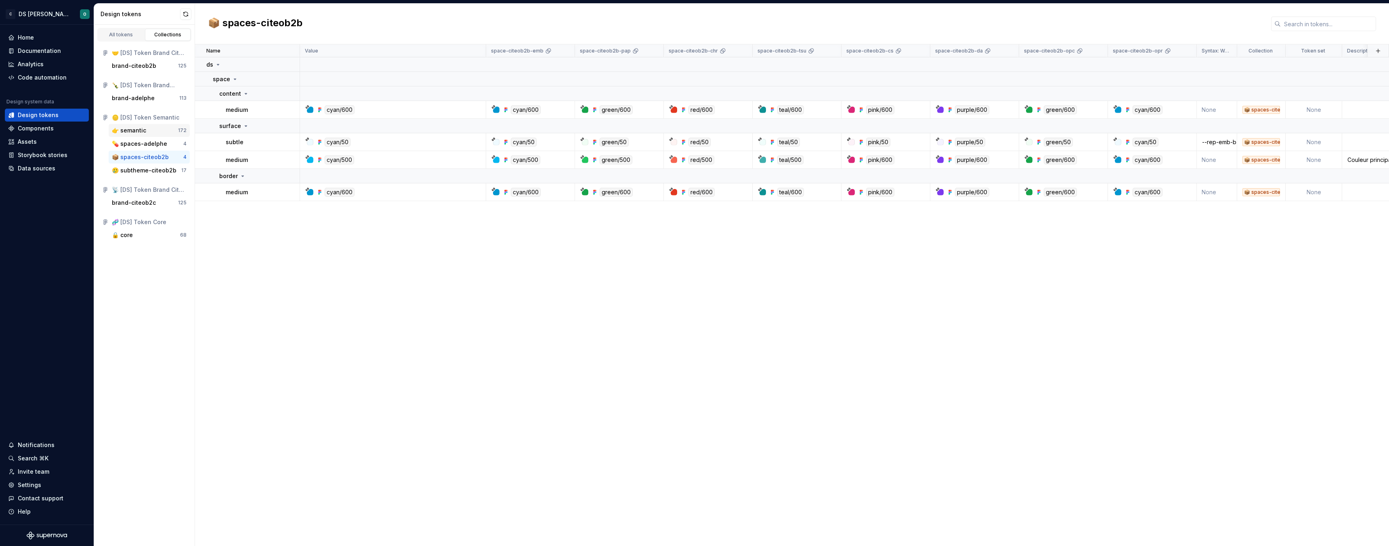
click at [149, 126] on div "👉 semantic 172" at bounding box center [149, 130] width 81 height 13
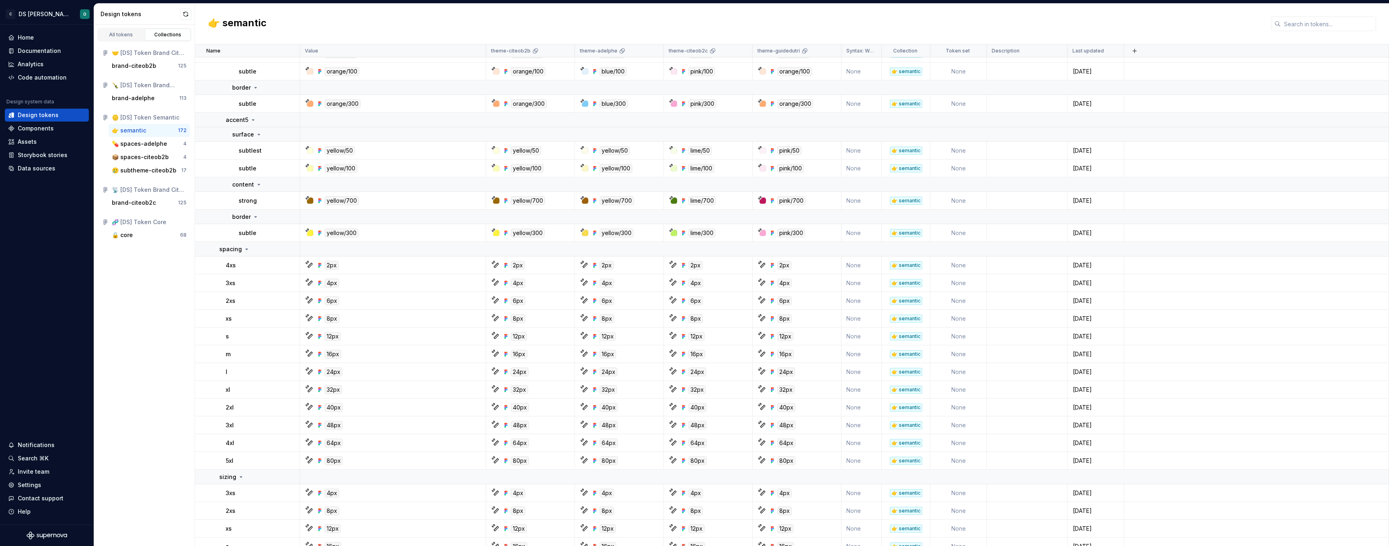
scroll to position [3745, 0]
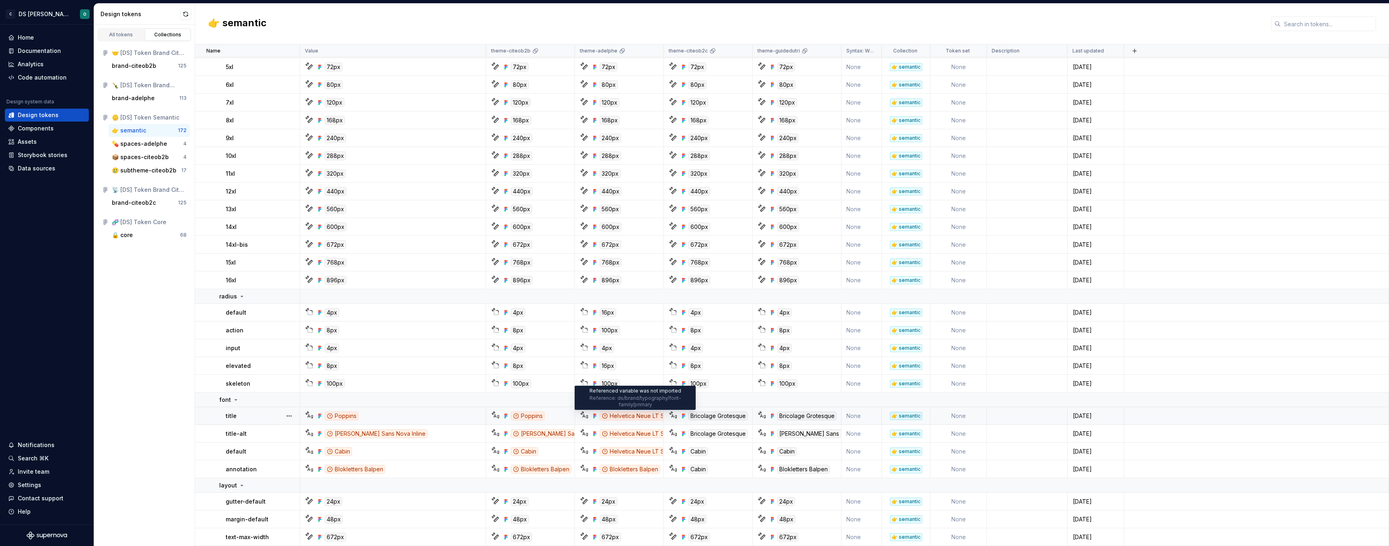
click at [635, 413] on div "Helvetica Neue LT Std" at bounding box center [636, 416] width 72 height 9
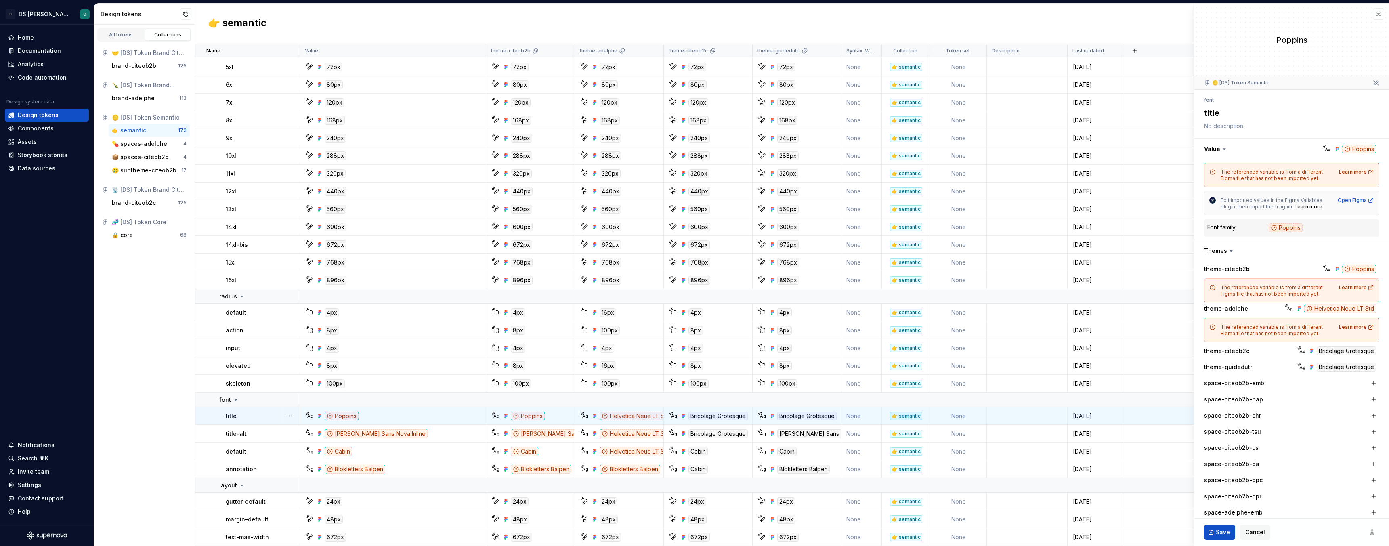
click at [225, 23] on h2 "👉 semantic" at bounding box center [237, 24] width 59 height 15
click at [225, 22] on h2 "👉 semantic" at bounding box center [237, 24] width 59 height 15
click at [225, 21] on h2 "👉 semantic" at bounding box center [237, 24] width 59 height 15
drag, startPoint x: 384, startPoint y: 30, endPoint x: 376, endPoint y: 26, distance: 8.7
click at [384, 29] on div "👉 semantic" at bounding box center [792, 24] width 1194 height 41
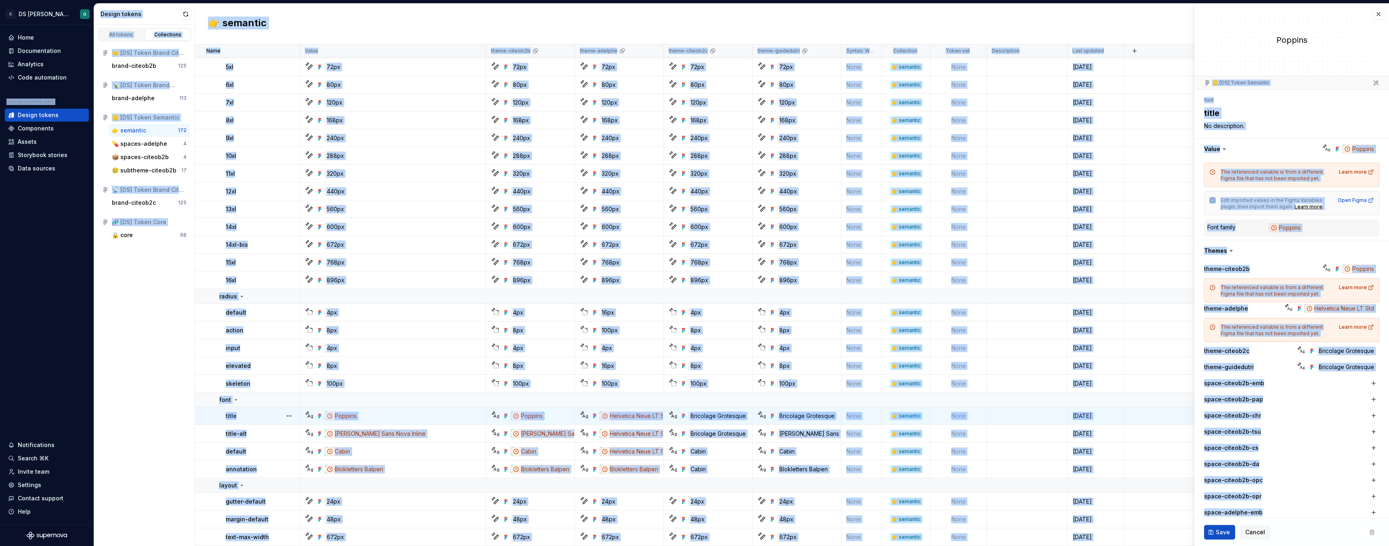
type textarea "*"
